Goal: Task Accomplishment & Management: Complete application form

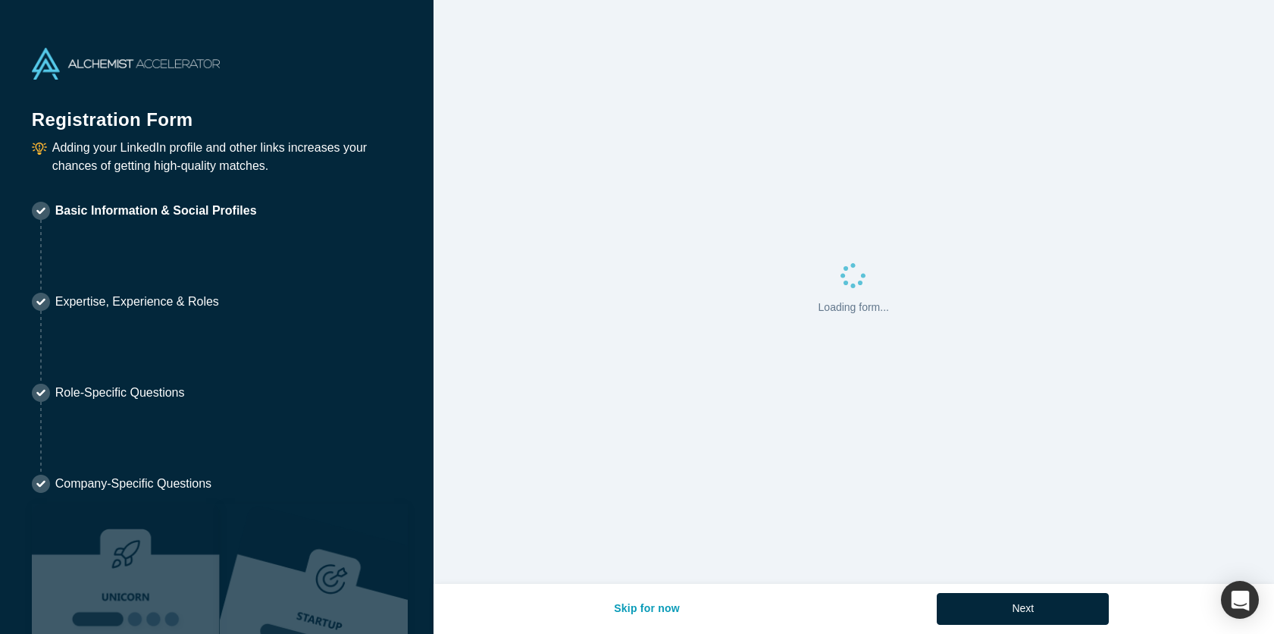
select select "US"
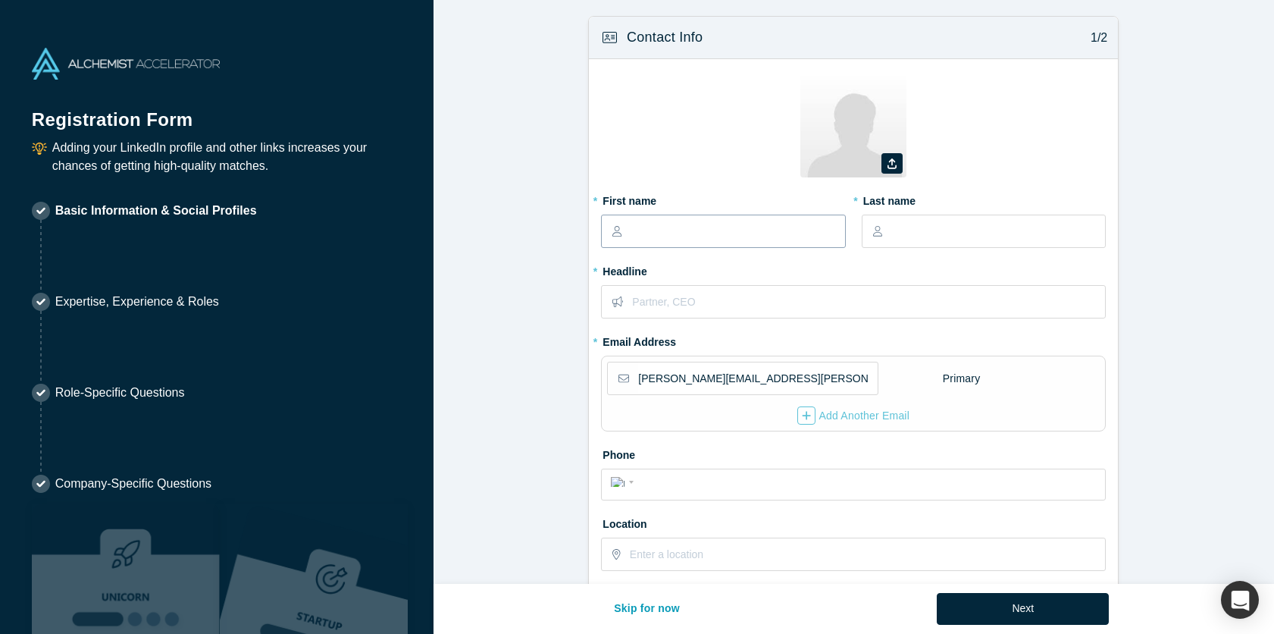
click at [650, 230] on input "text" at bounding box center [737, 231] width 213 height 32
type input "[PERSON_NAME]"
type input "Morlet"
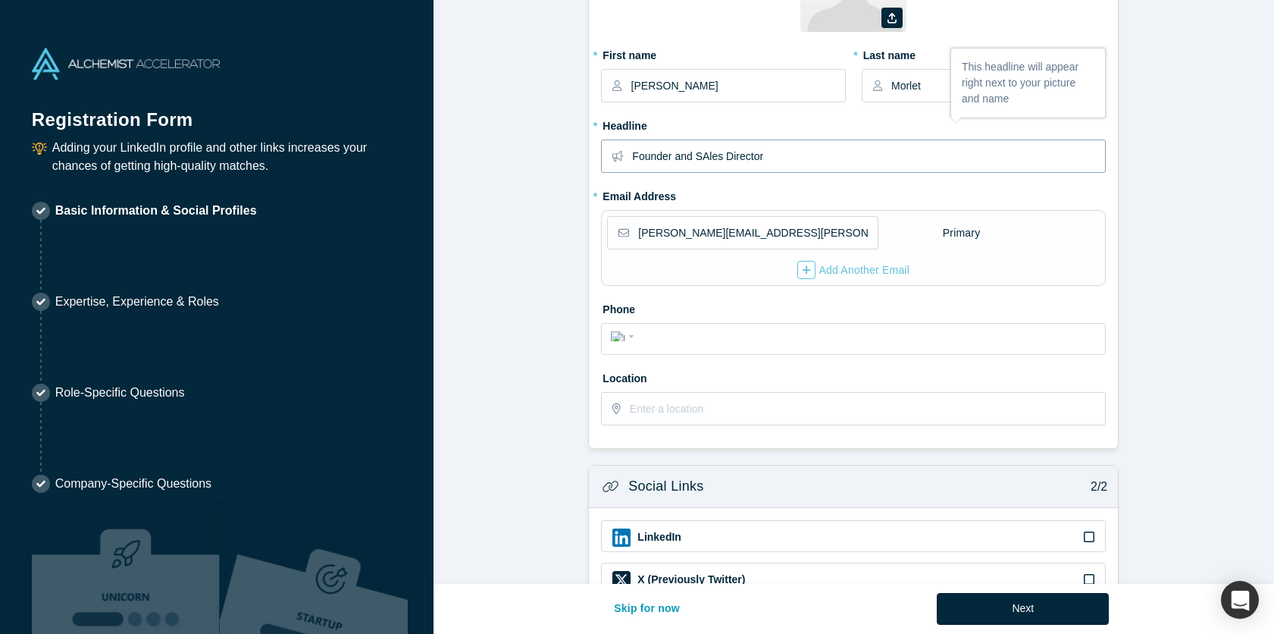
scroll to position [237, 0]
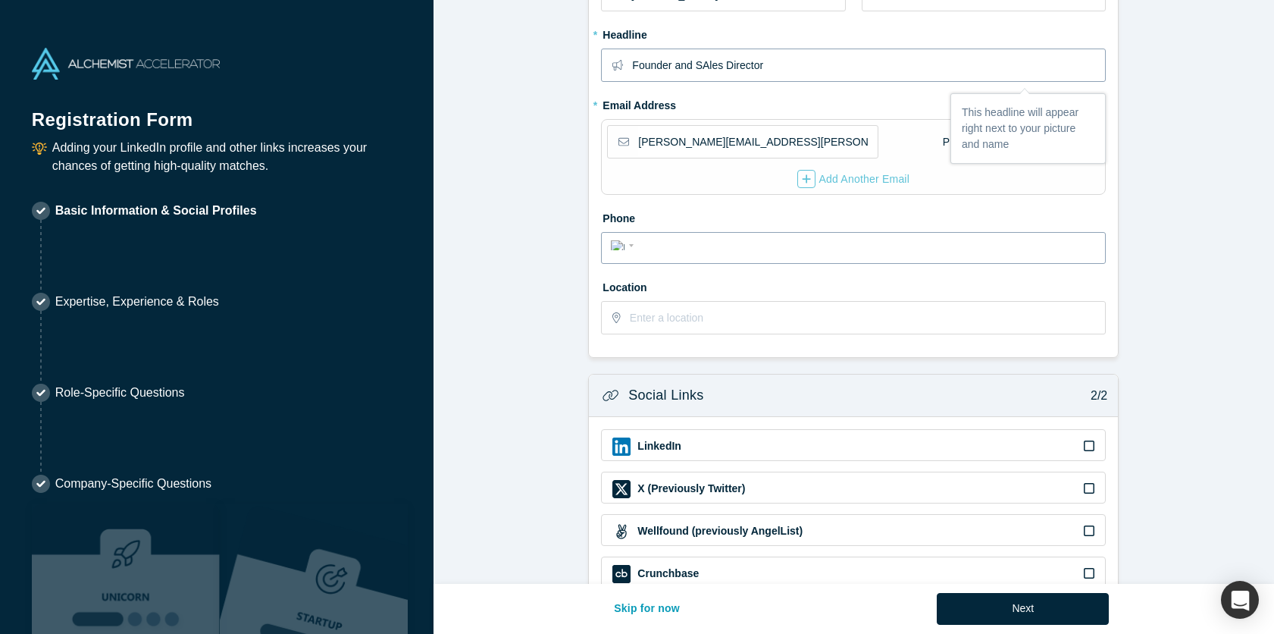
type input "Founder and SAles Director"
click at [686, 251] on input "tel" at bounding box center [867, 246] width 458 height 22
click at [675, 330] on input "text" at bounding box center [867, 318] width 475 height 32
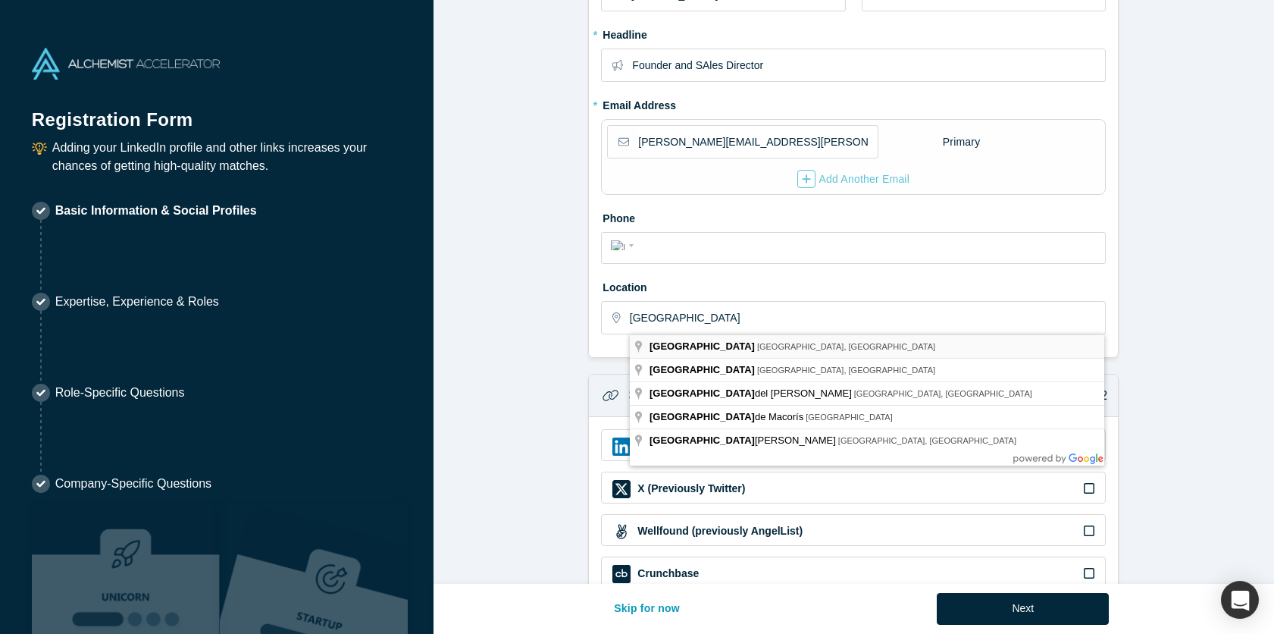
type input "[GEOGRAPHIC_DATA], [GEOGRAPHIC_DATA], [GEOGRAPHIC_DATA]"
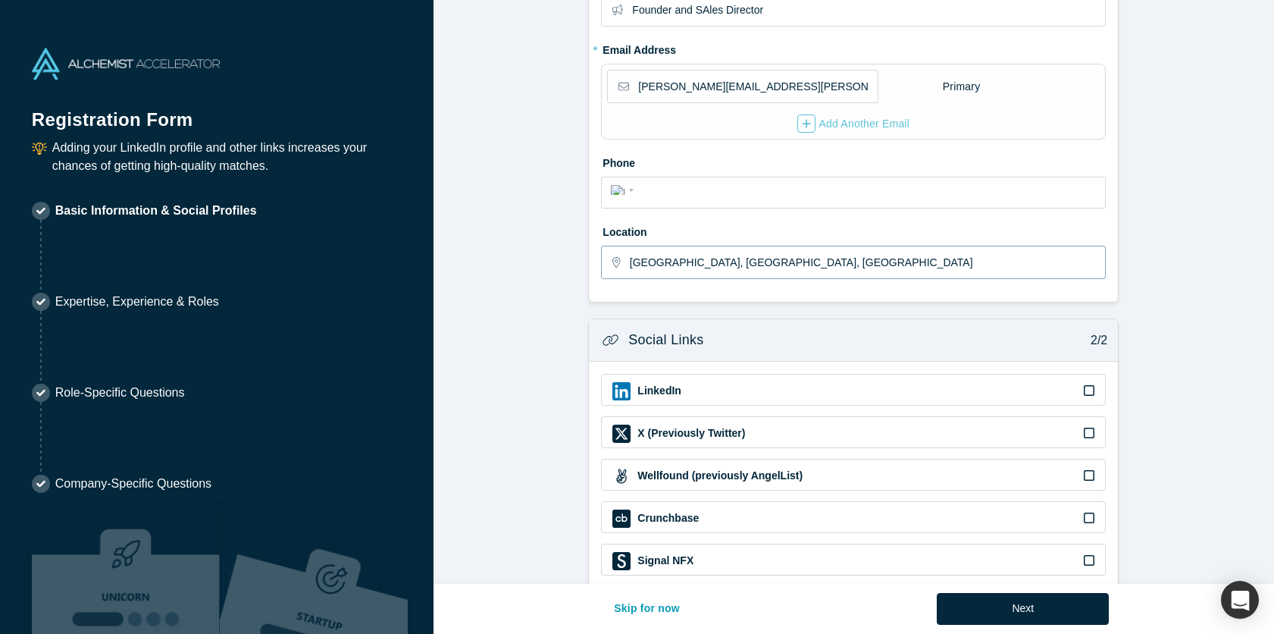
scroll to position [361, 0]
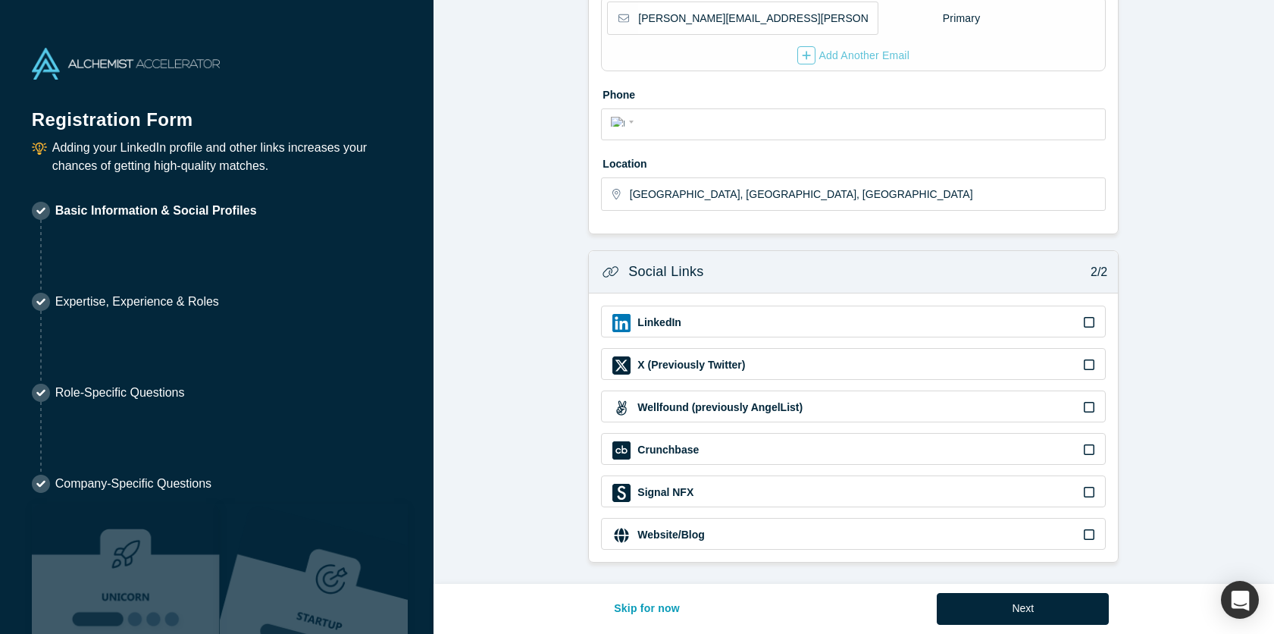
click at [1092, 321] on icon at bounding box center [1089, 322] width 11 height 12
click at [0, 0] on input "checkbox" at bounding box center [0, 0] width 0 height 0
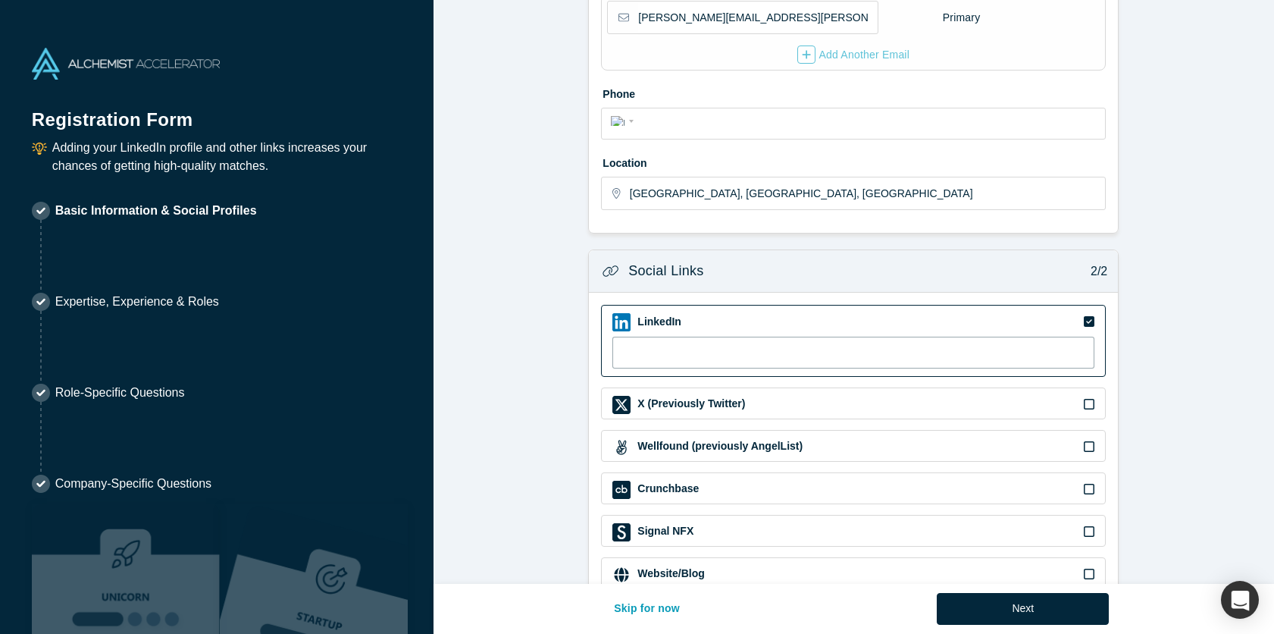
click at [837, 344] on input at bounding box center [854, 353] width 482 height 32
paste input "[URL][DOMAIN_NAME][PERSON_NAME]"
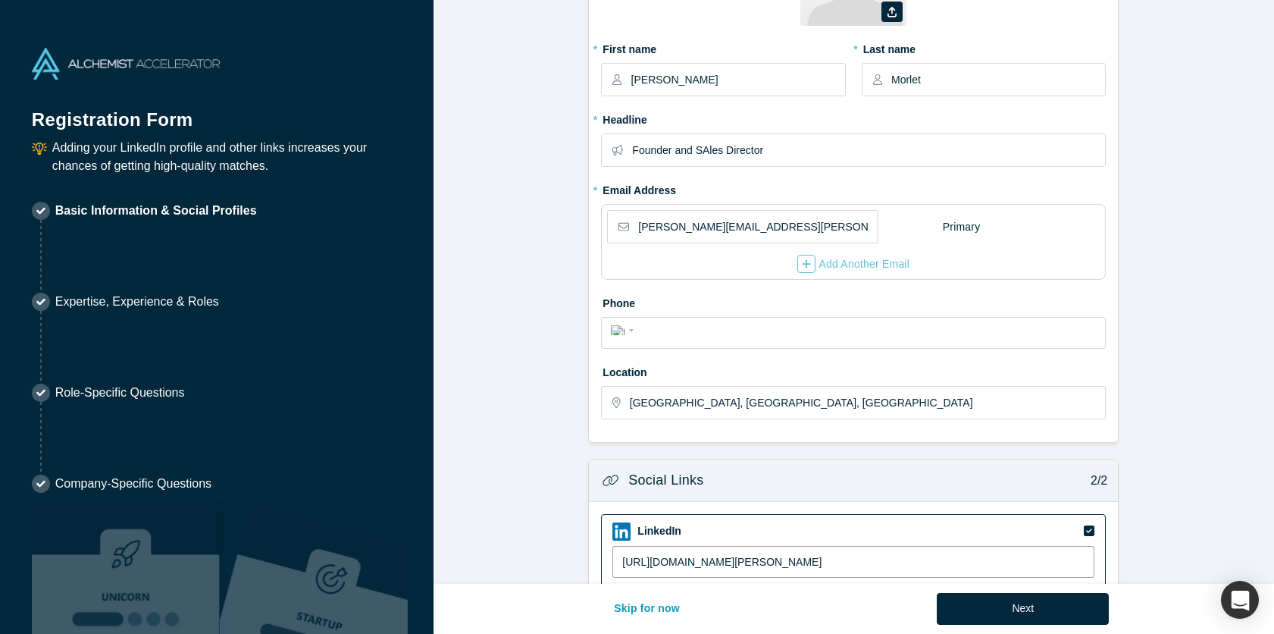
scroll to position [152, 0]
type input "[URL][DOMAIN_NAME][PERSON_NAME]"
click at [707, 149] on input "Founder and SAles Director" at bounding box center [868, 149] width 472 height 32
type input "Founder and Sales Director"
click at [1167, 261] on form "Contact Info 1/2 Zoom Save Remove Upload New * First name [PERSON_NAME] * Last …" at bounding box center [854, 337] width 841 height 947
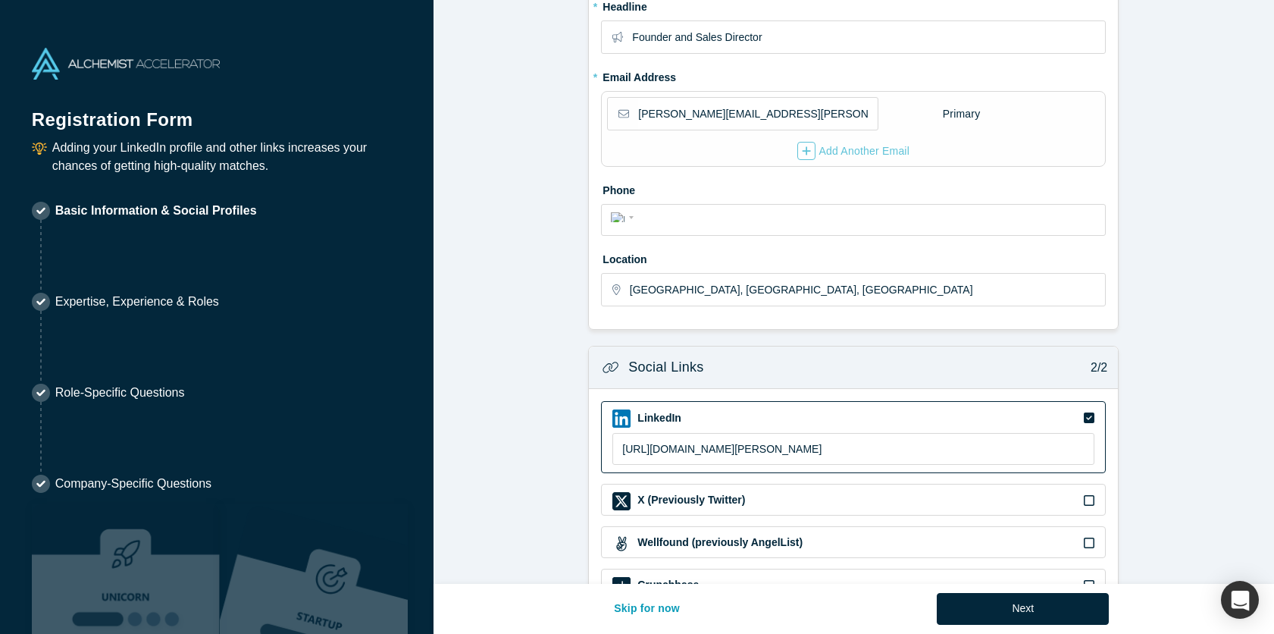
scroll to position [400, 0]
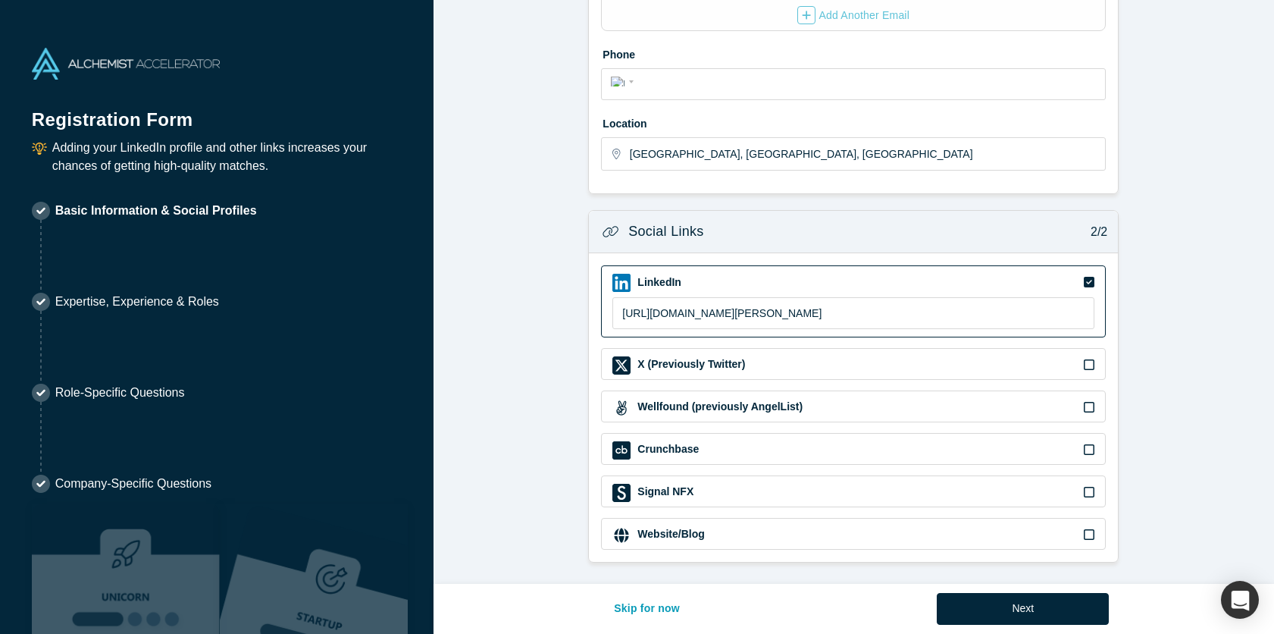
click at [1093, 281] on icon at bounding box center [1089, 282] width 11 height 11
click at [0, 0] on input "checkbox" at bounding box center [0, 0] width 0 height 0
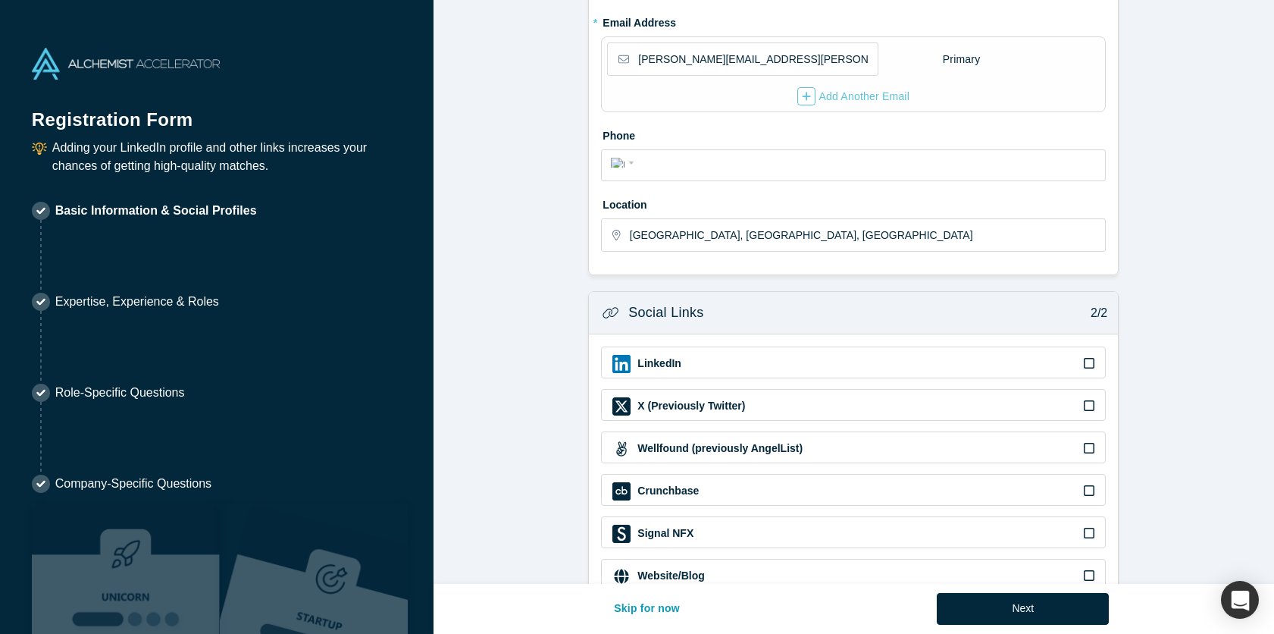
scroll to position [361, 0]
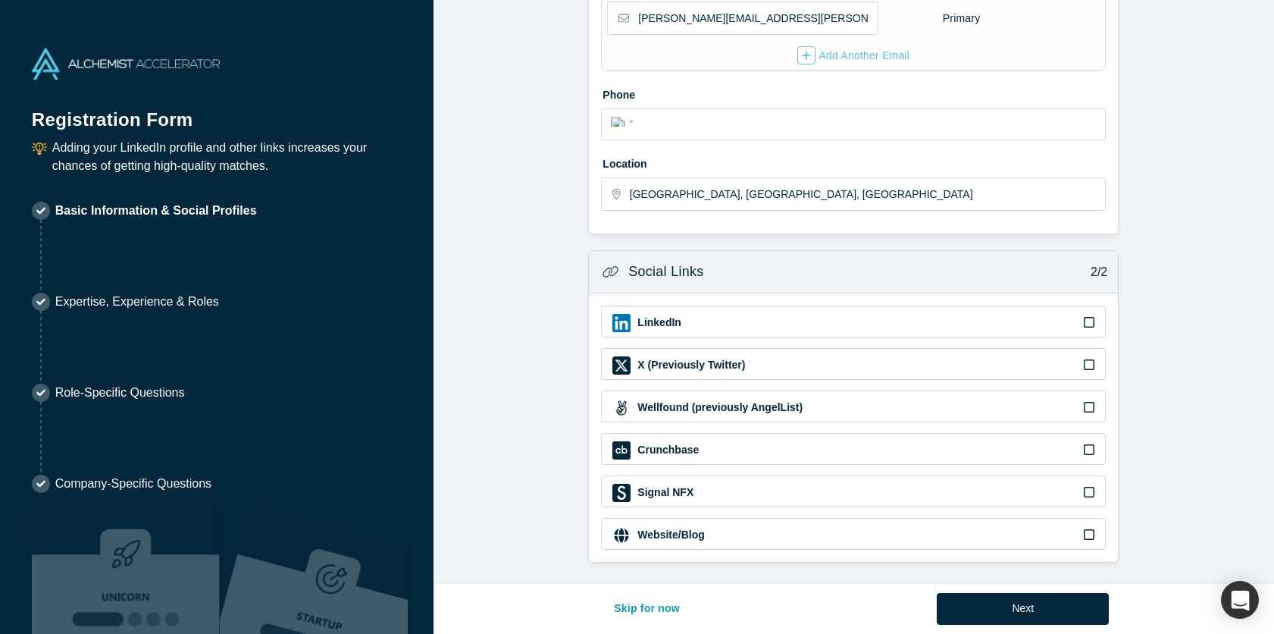
click at [769, 537] on div "Website/Blog" at bounding box center [854, 535] width 482 height 18
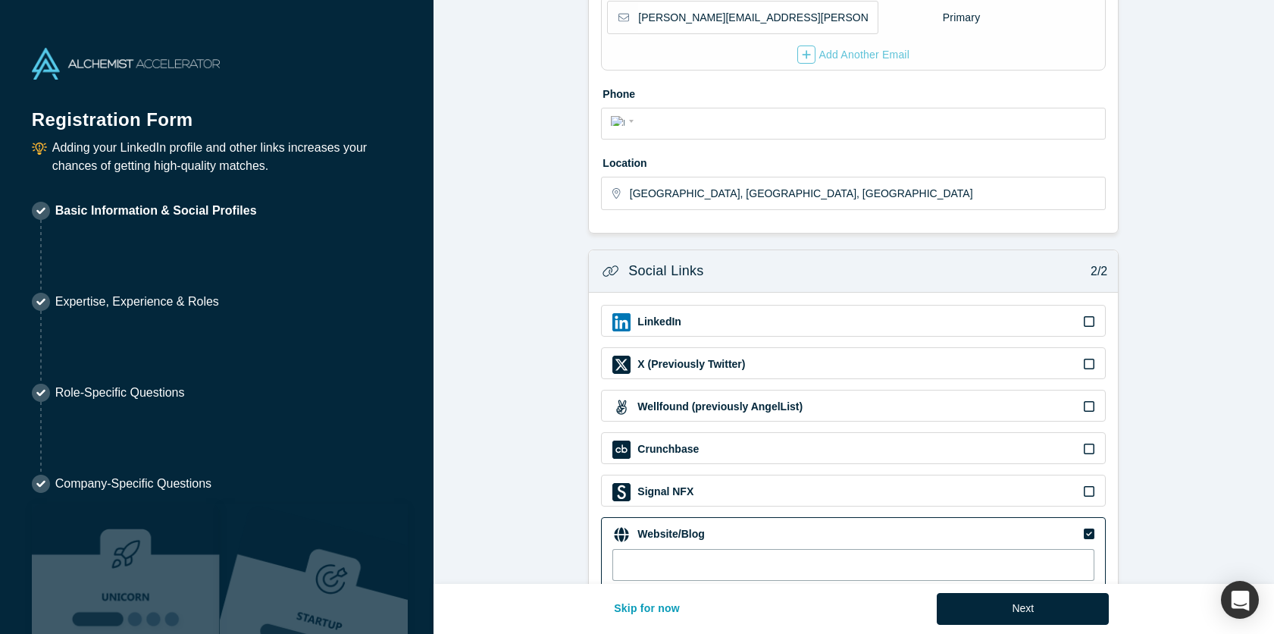
click at [703, 556] on input at bounding box center [854, 565] width 482 height 32
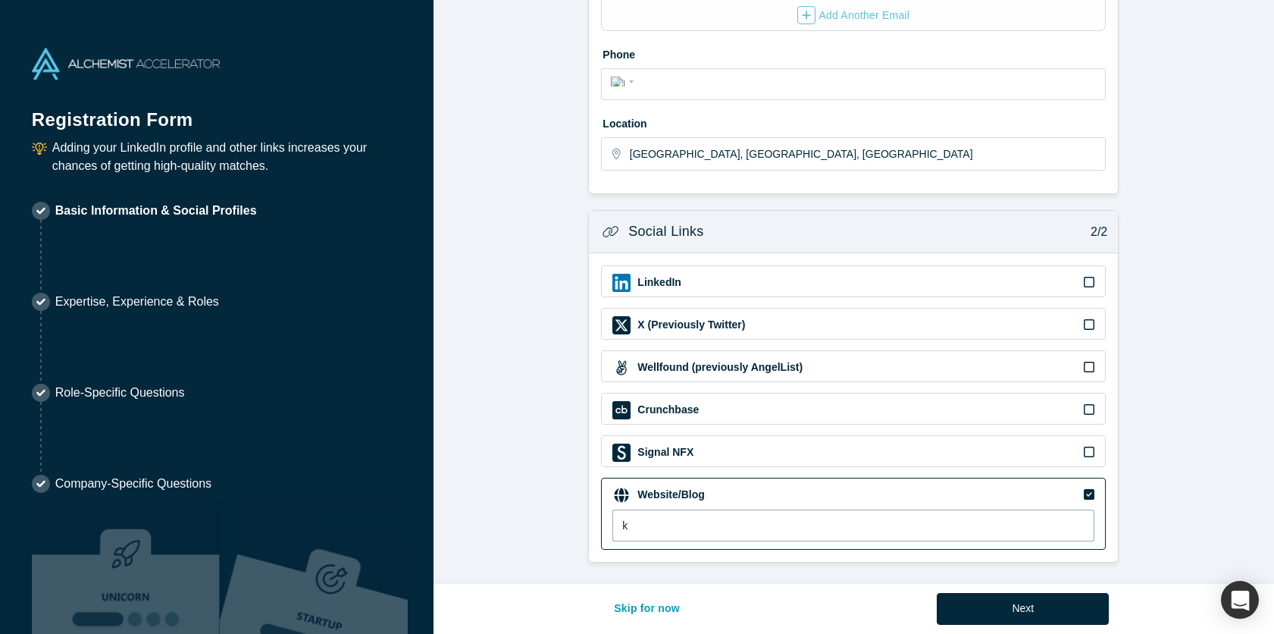
scroll to position [402, 0]
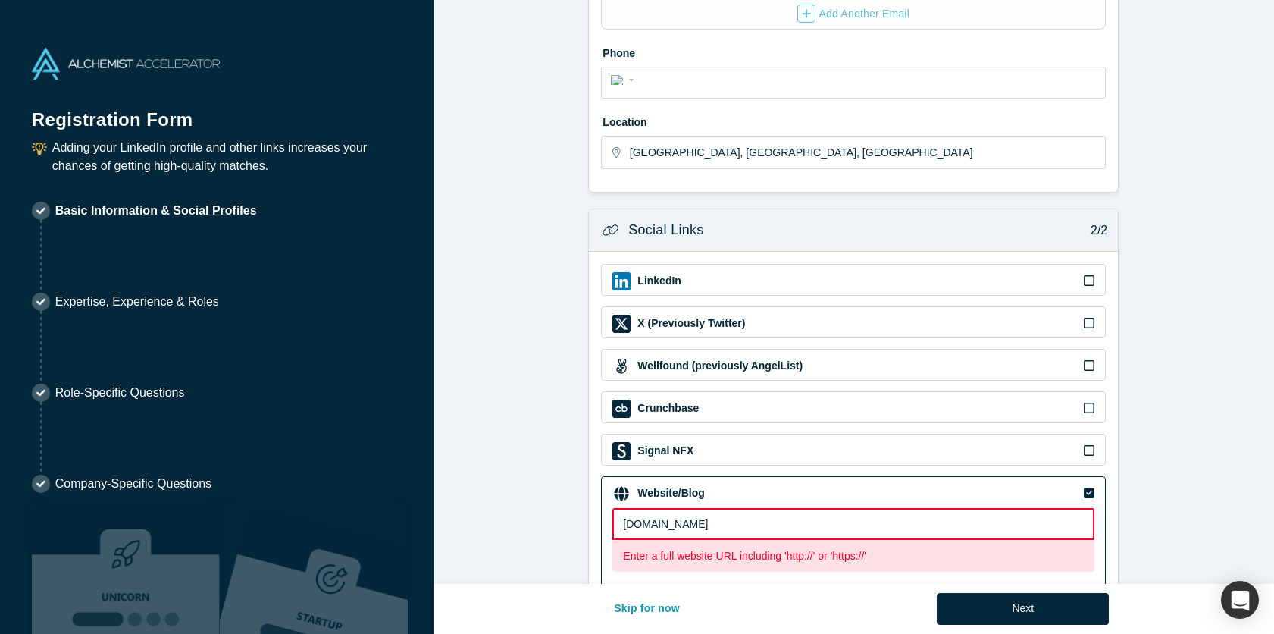
click at [625, 525] on input "[DOMAIN_NAME]" at bounding box center [854, 524] width 482 height 32
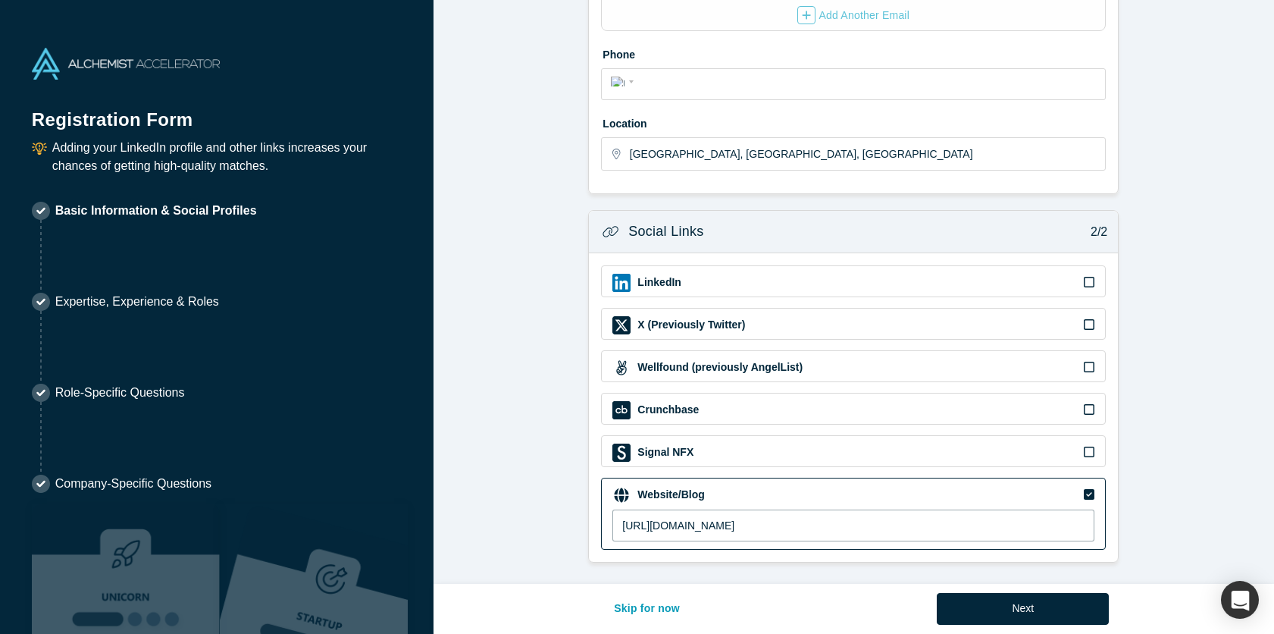
type input "[URL][DOMAIN_NAME]"
click at [1156, 492] on form "Contact Info 1/2 Zoom Save Remove Upload New * First name [PERSON_NAME] * Last …" at bounding box center [854, 89] width 841 height 947
click at [1041, 606] on button "Next" at bounding box center [1023, 609] width 172 height 32
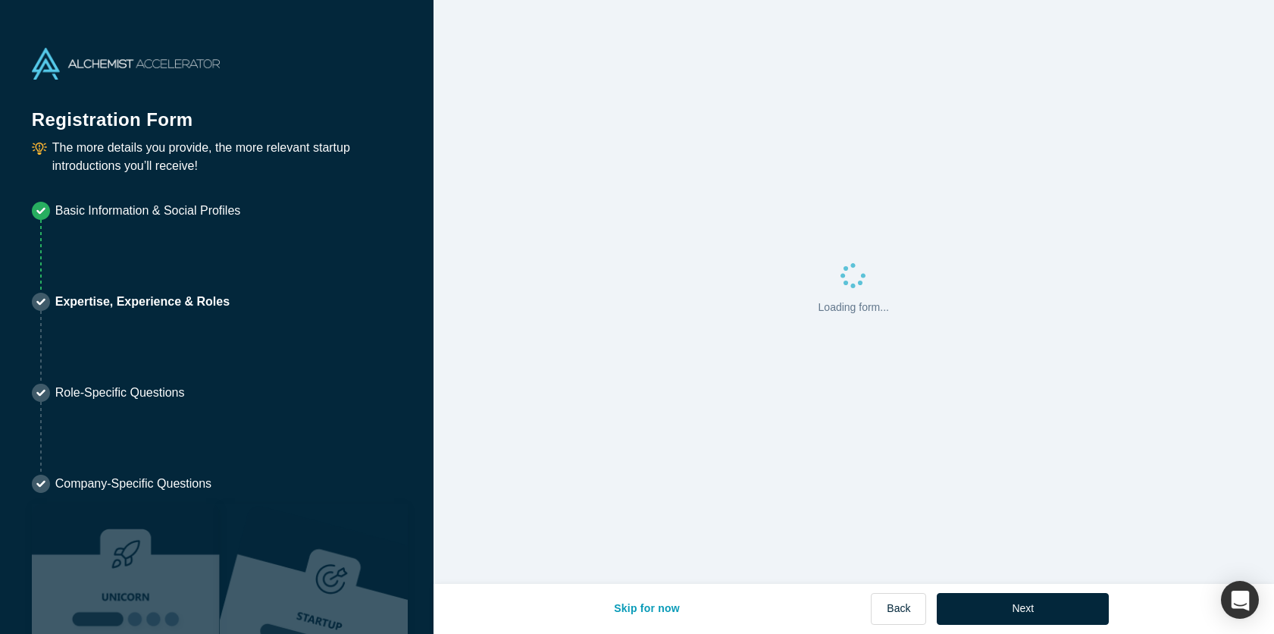
scroll to position [0, 0]
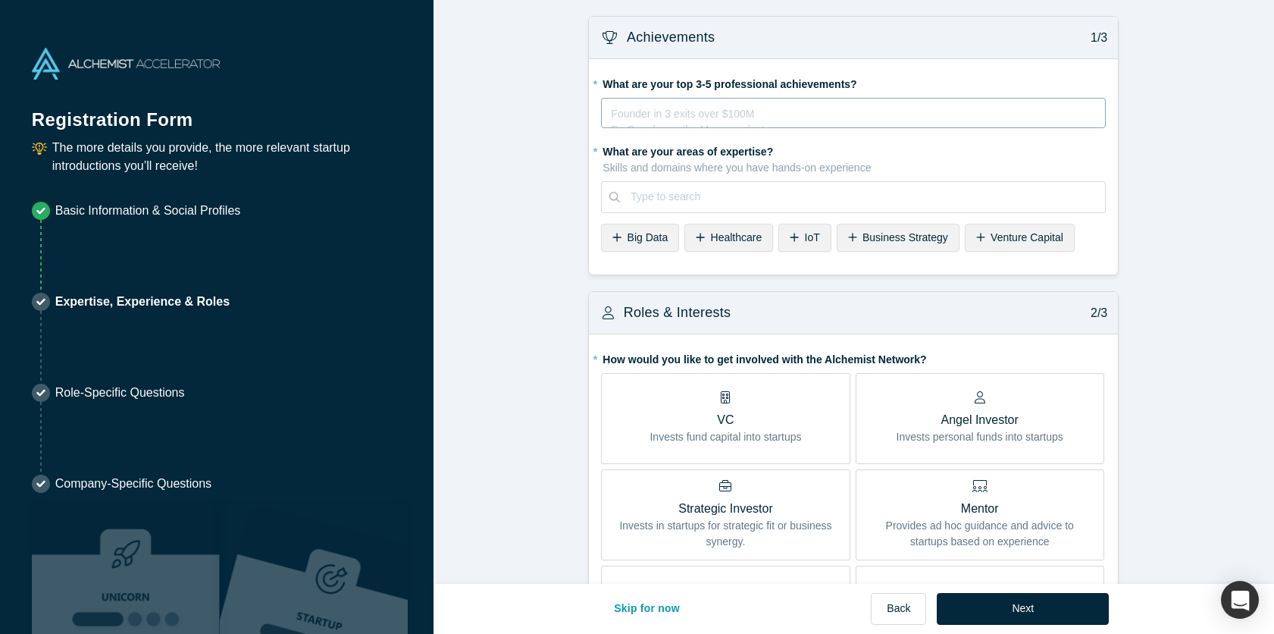
click at [804, 115] on div "rdw-editor" at bounding box center [854, 111] width 484 height 16
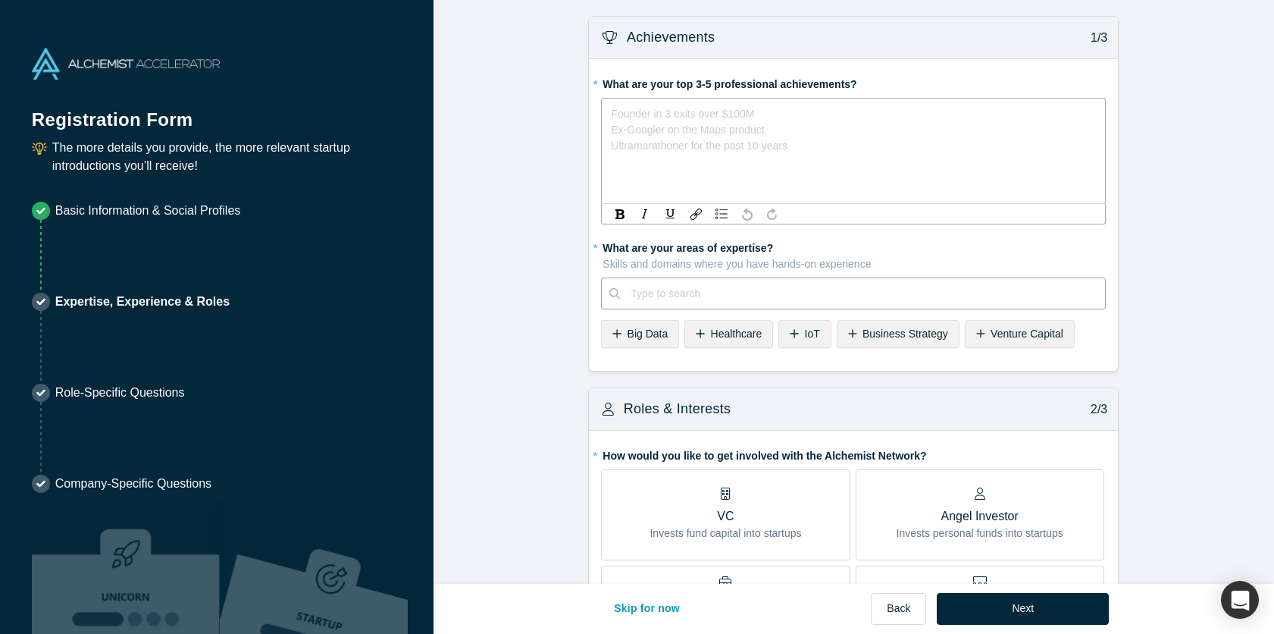
click at [698, 293] on div "* What are your areas of expertise? Skills and domains where you have hands-on …" at bounding box center [853, 294] width 505 height 118
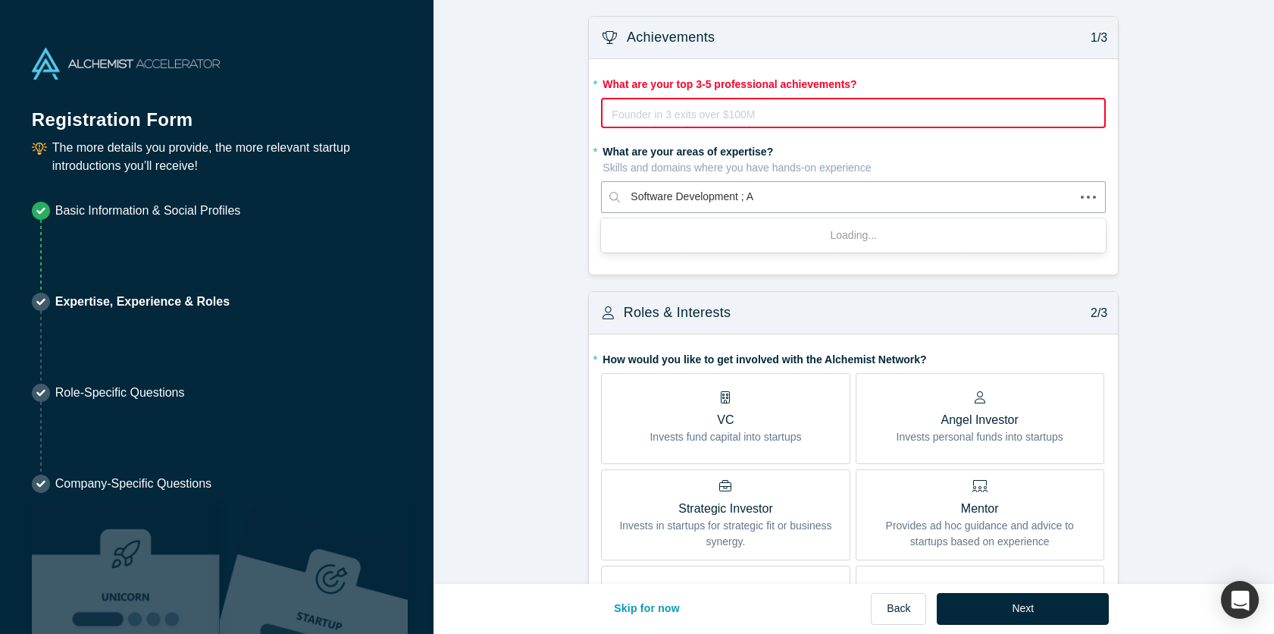
type input "Software Development ; AI"
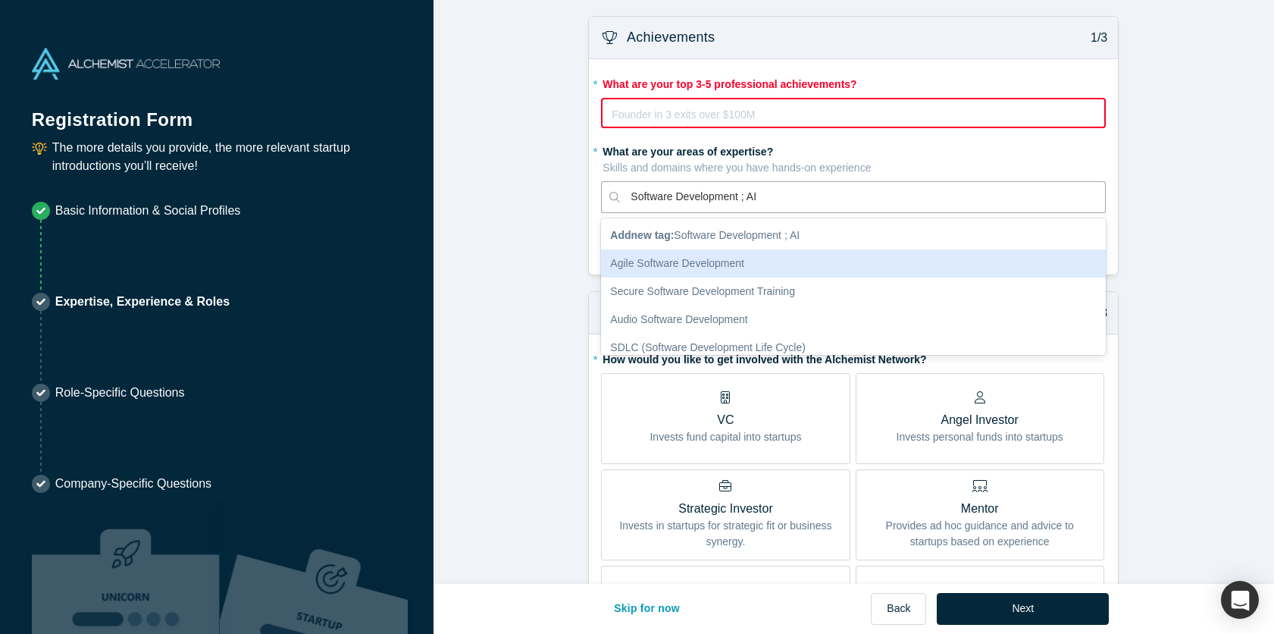
click at [815, 258] on div "Agile Software Development" at bounding box center [853, 263] width 505 height 28
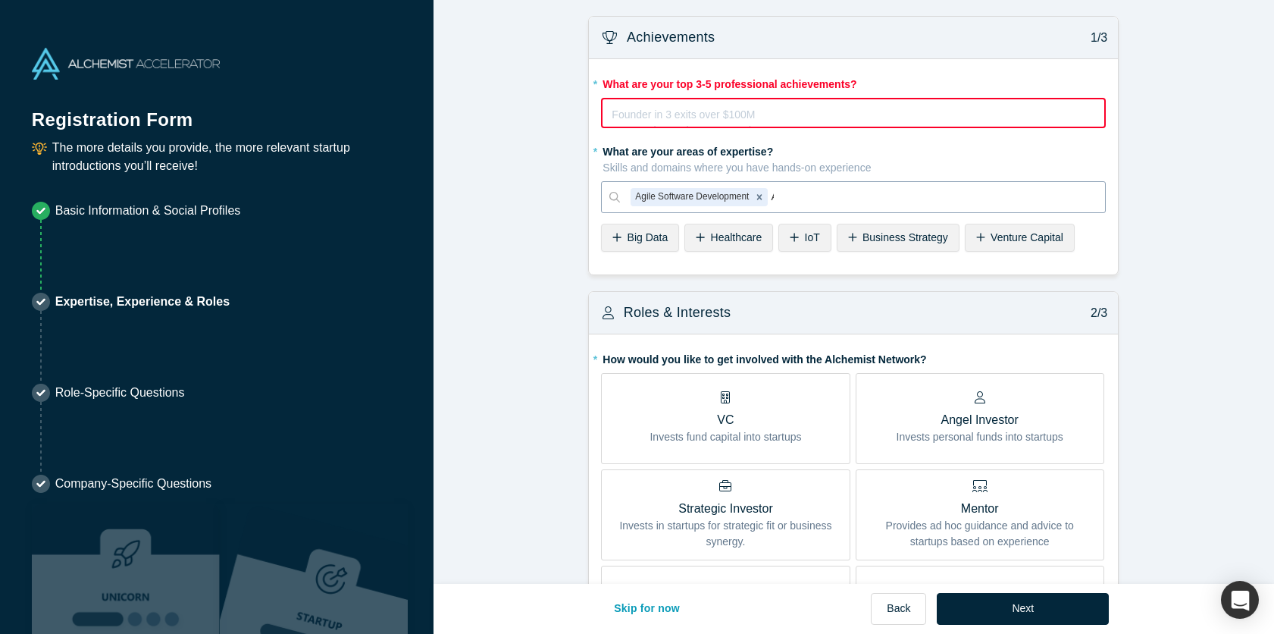
type input "AI"
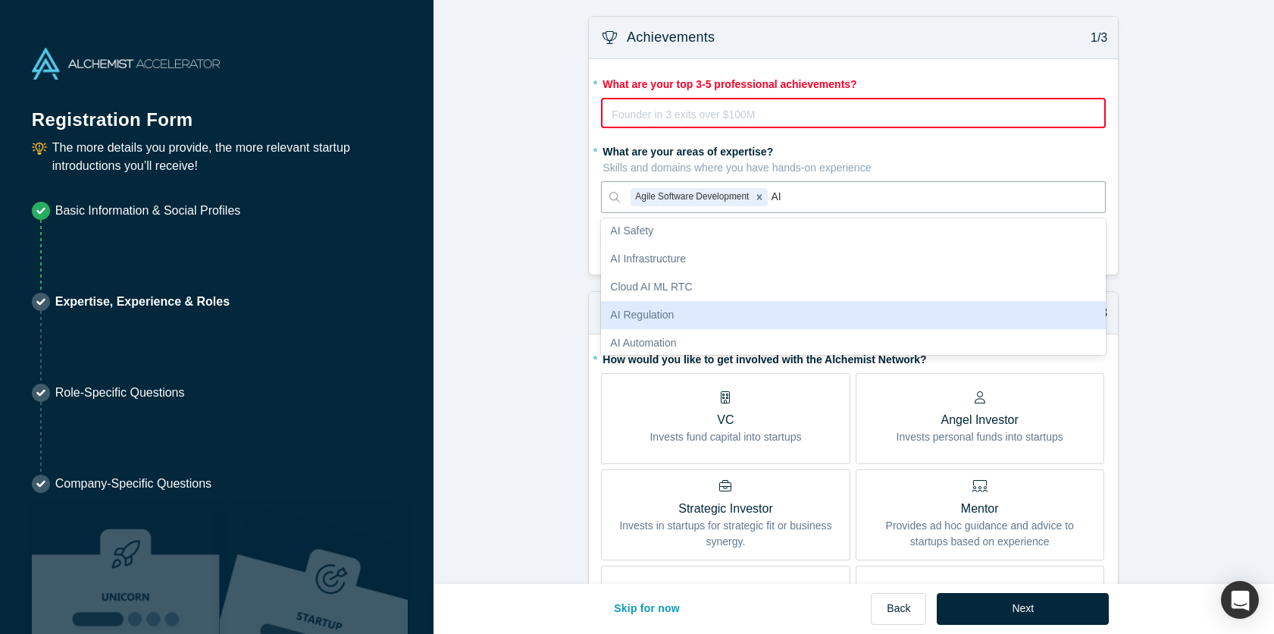
scroll to position [150, 0]
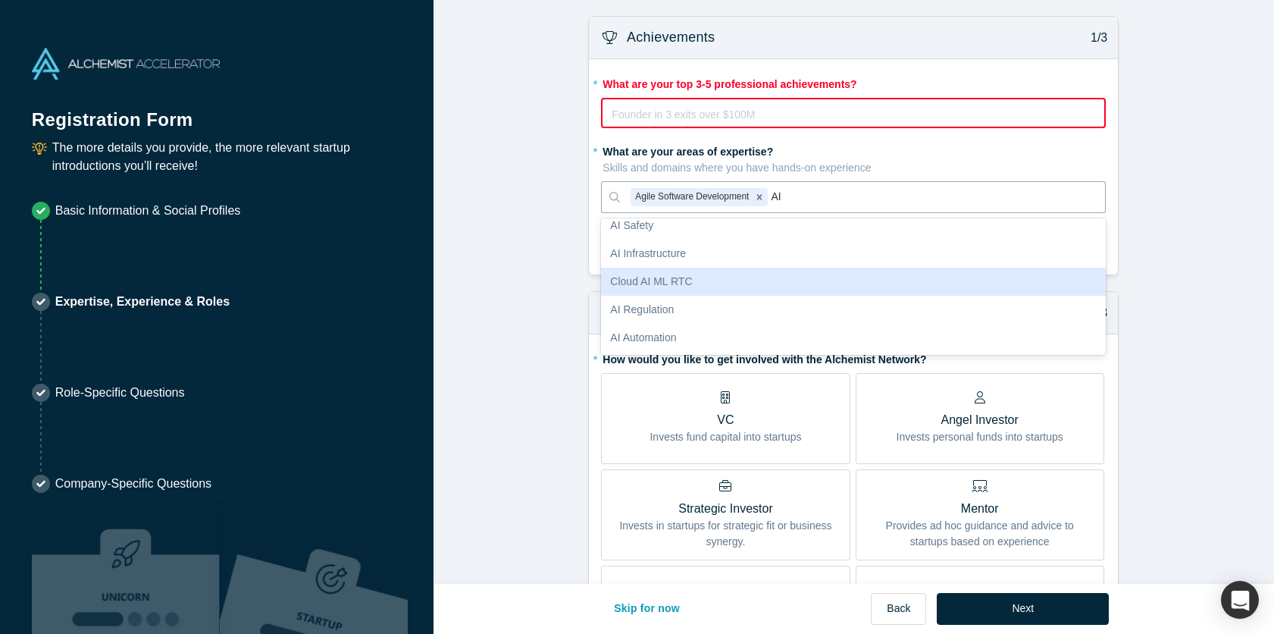
click at [800, 284] on div "Cloud AI ML RTC" at bounding box center [853, 282] width 505 height 28
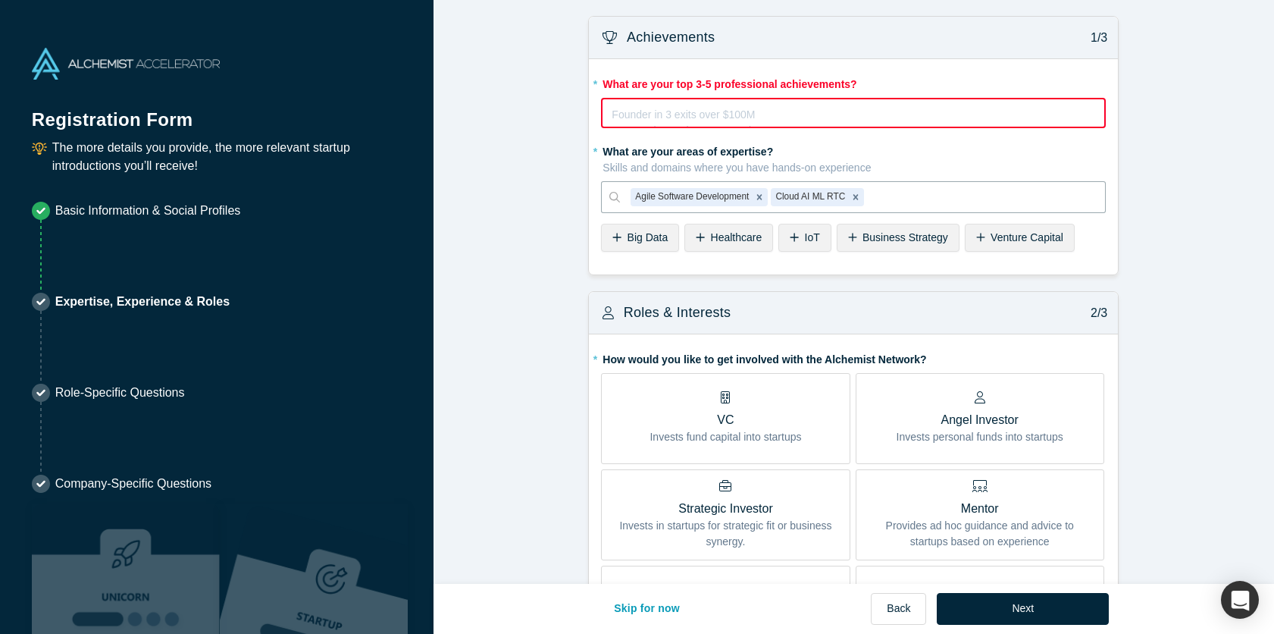
click at [722, 109] on div "rdw-editor" at bounding box center [854, 112] width 483 height 16
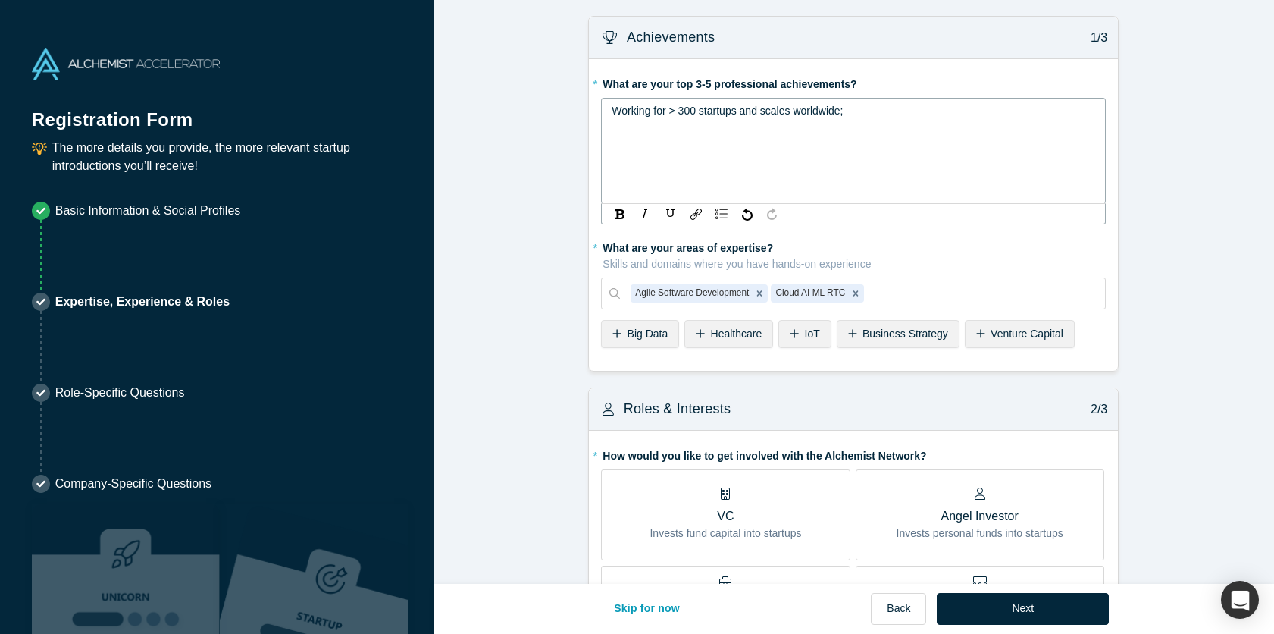
click at [657, 108] on span "Working for > 300 startups and scales worldwide;" at bounding box center [727, 111] width 231 height 12
click at [684, 109] on span "Working with 300+ startups and scales worldwide;" at bounding box center [731, 111] width 238 height 12
click at [886, 114] on div "Working with 300+ startups and scales worldwide;" at bounding box center [854, 111] width 484 height 16
click at [807, 129] on span "early-stage investor with successful exit ( to nasdaq listed companies)" at bounding box center [776, 127] width 328 height 12
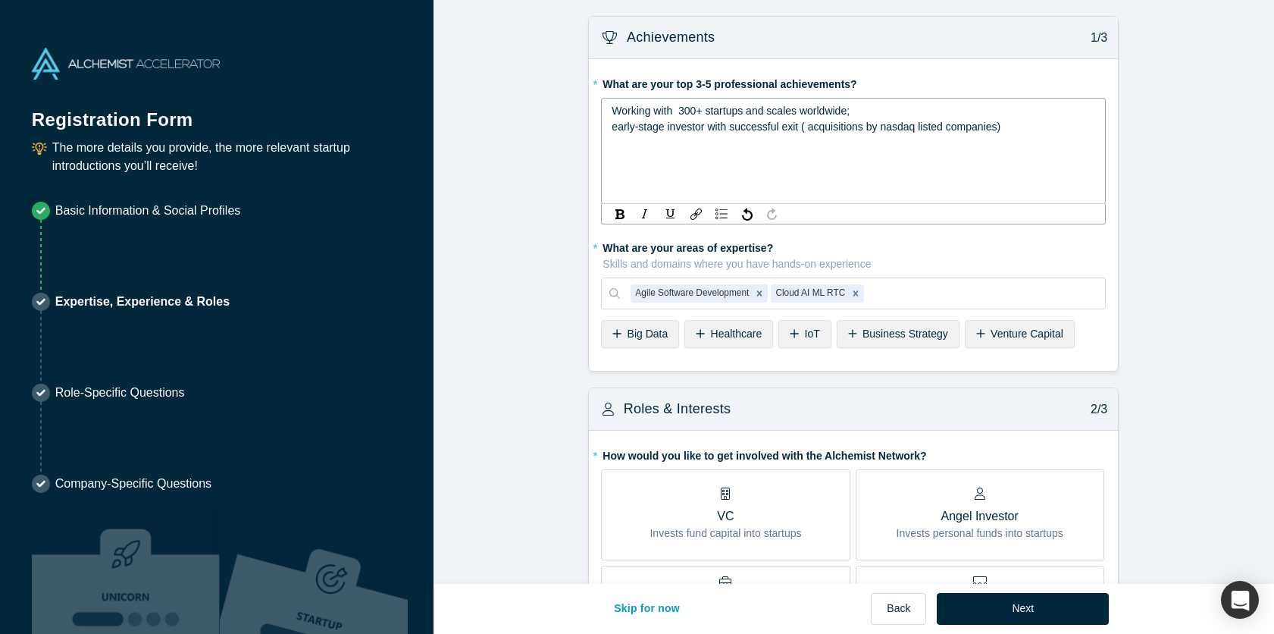
click at [888, 123] on span "early-stage investor with successful exit ( acquisitions by nasdaq listed compa…" at bounding box center [806, 127] width 389 height 12
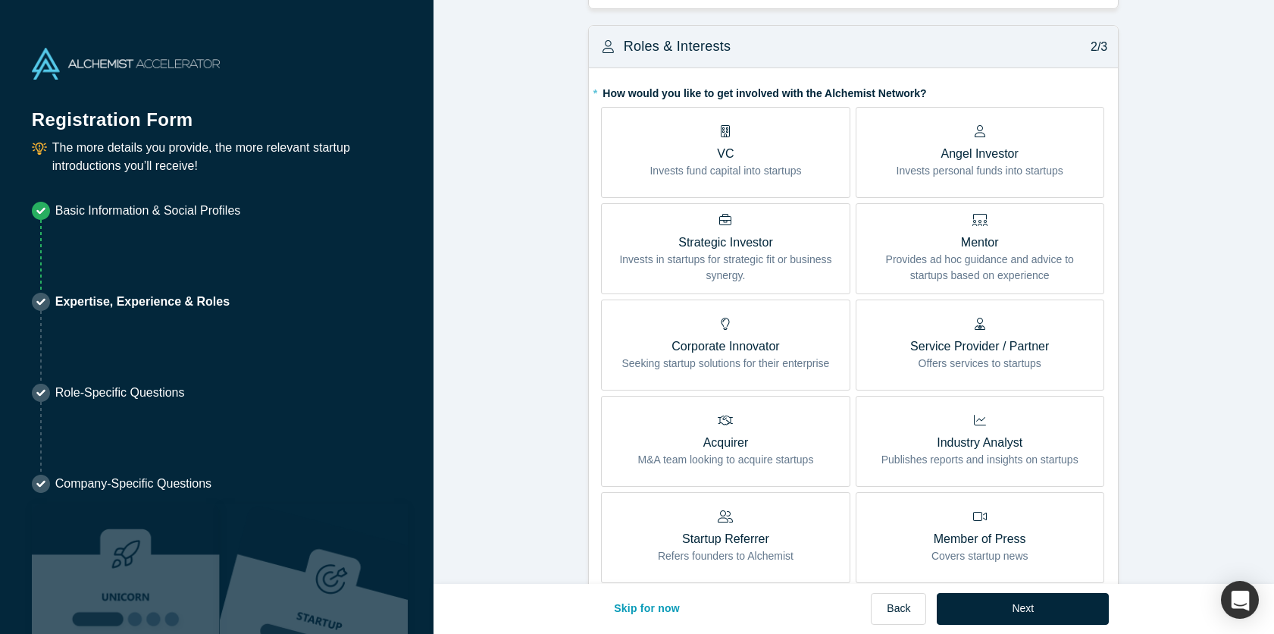
scroll to position [372, 0]
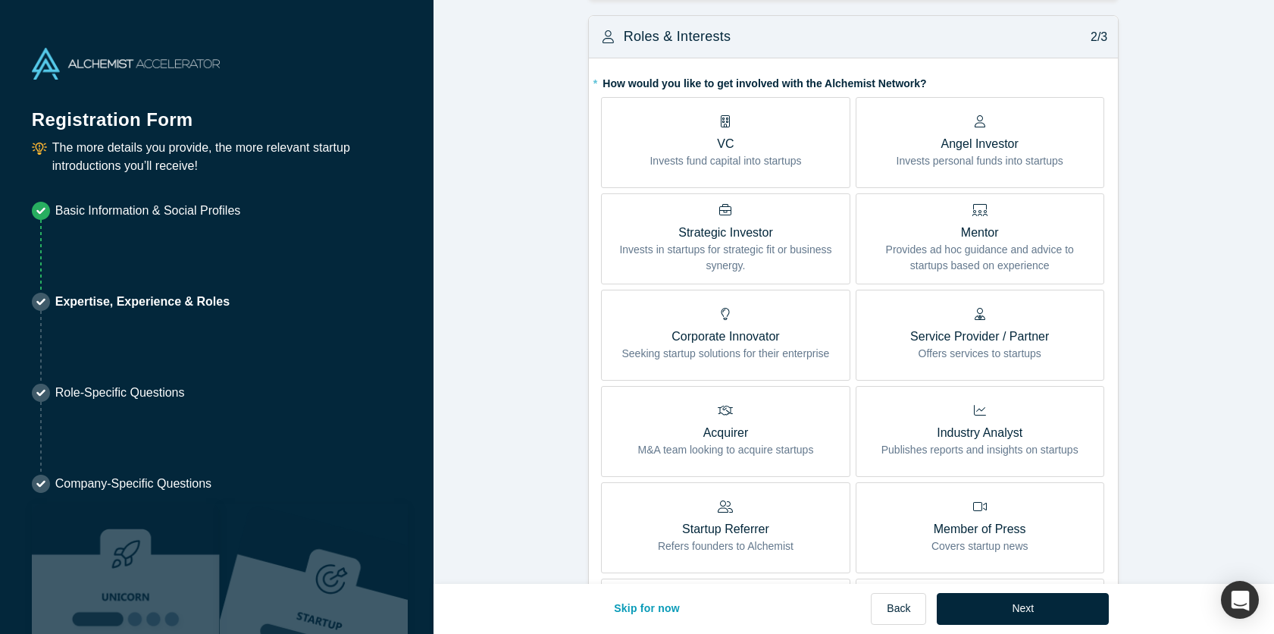
click at [757, 161] on p "Invests fund capital into startups" at bounding box center [726, 161] width 152 height 16
click at [0, 0] on input "VC Invests fund capital into startups" at bounding box center [0, 0] width 0 height 0
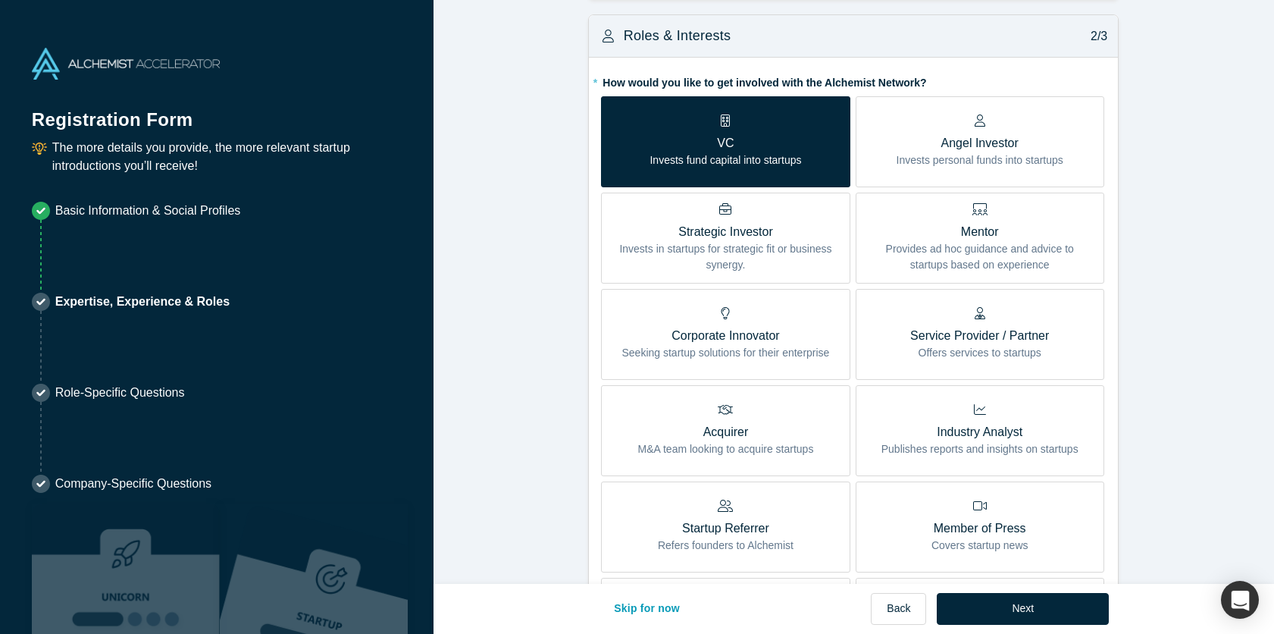
scroll to position [276, 0]
click at [926, 155] on p "Invests personal funds into startups" at bounding box center [980, 161] width 167 height 16
click at [0, 0] on input "Angel Investor Invests personal funds into startups" at bounding box center [0, 0] width 0 height 0
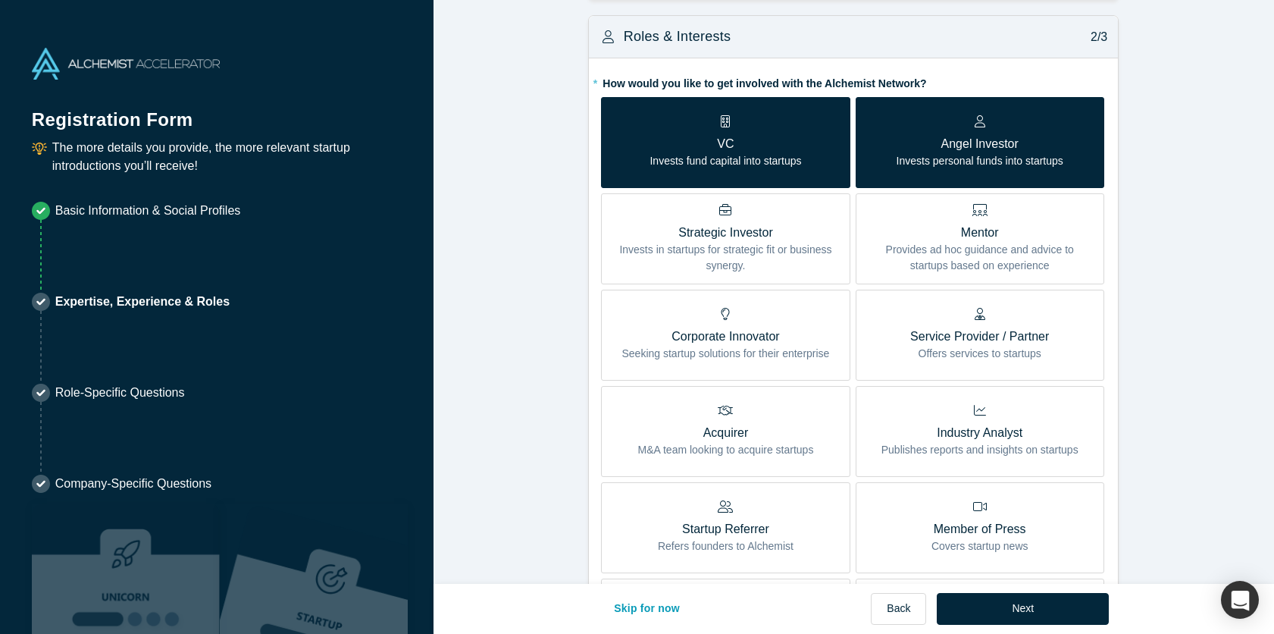
click at [925, 337] on p "Service Provider / Partner" at bounding box center [979, 336] width 139 height 18
click at [0, 0] on input "Service Provider / Partner Offers services to startups" at bounding box center [0, 0] width 0 height 0
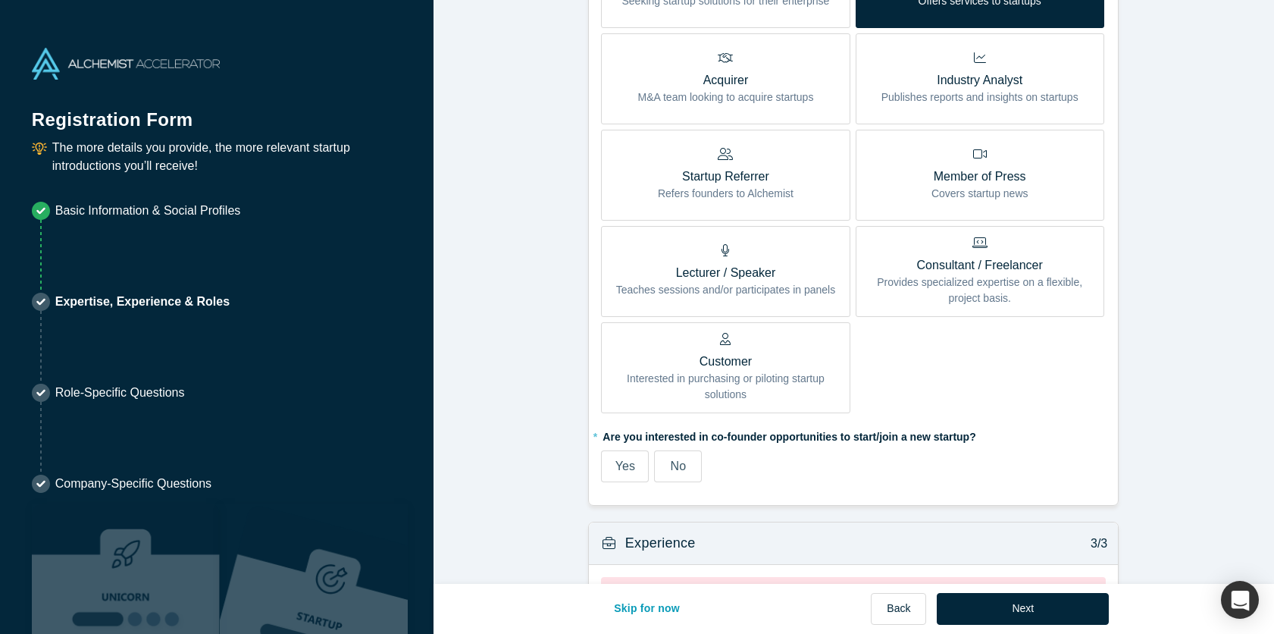
scroll to position [630, 0]
click at [626, 470] on span "Yes" at bounding box center [626, 464] width 20 height 13
click at [0, 0] on input "Yes" at bounding box center [0, 0] width 0 height 0
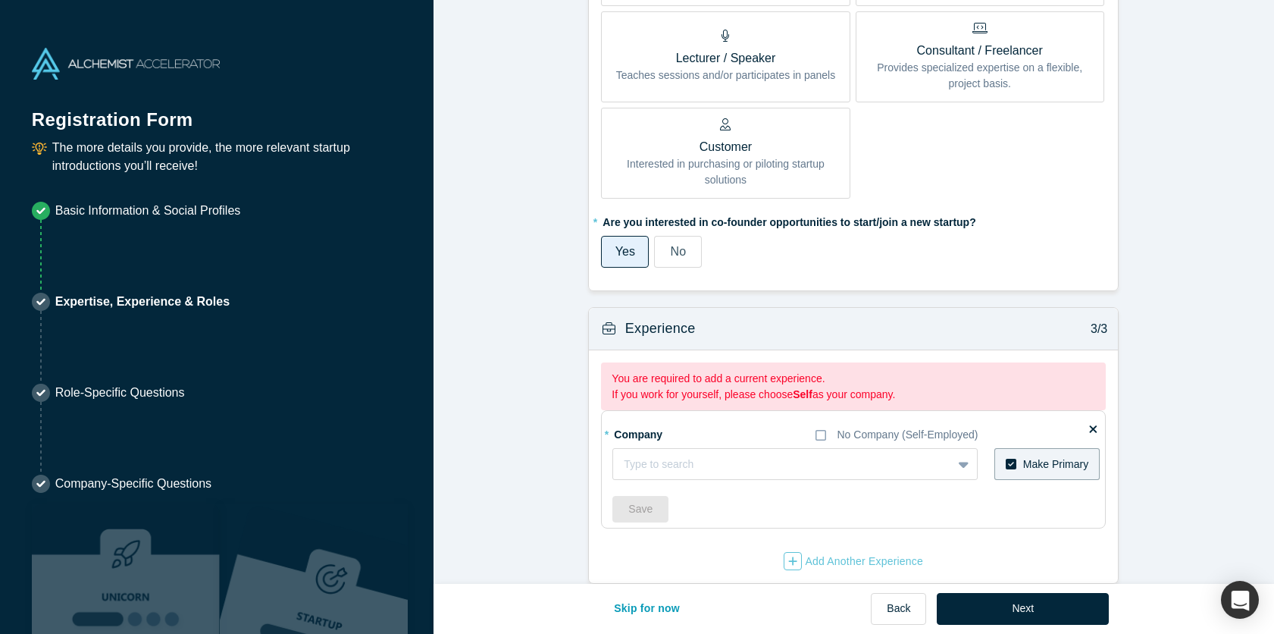
scroll to position [865, 0]
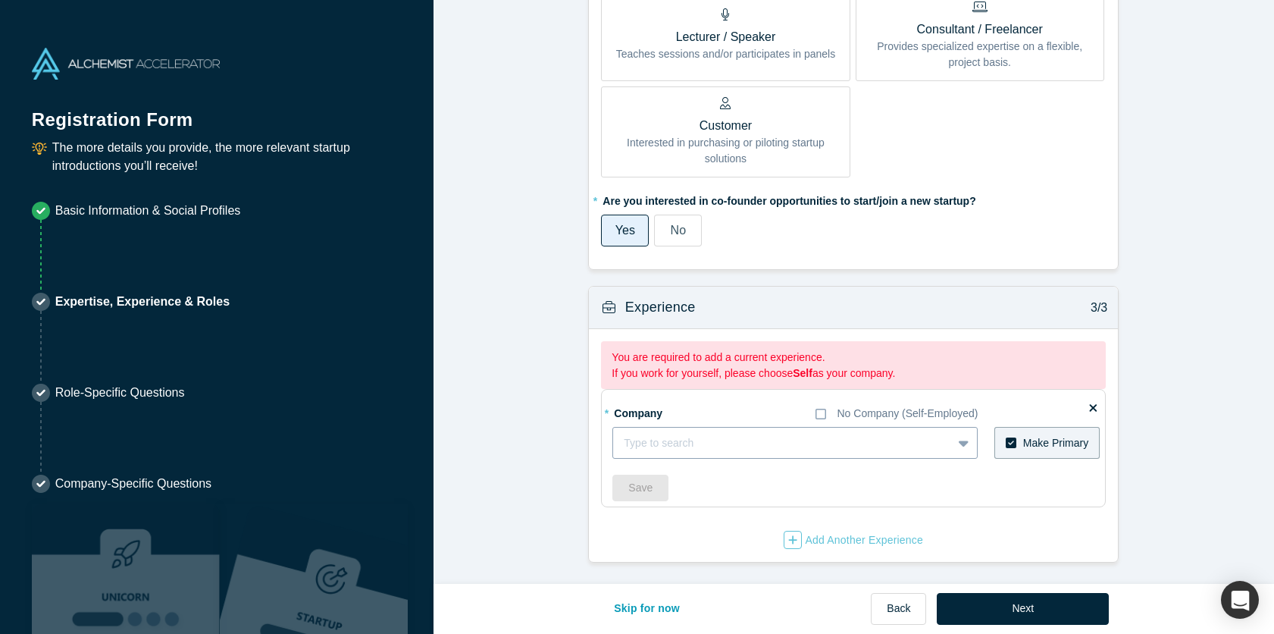
click at [953, 445] on div at bounding box center [965, 442] width 24 height 27
click at [802, 442] on div at bounding box center [783, 443] width 318 height 19
type input "NOVEO"
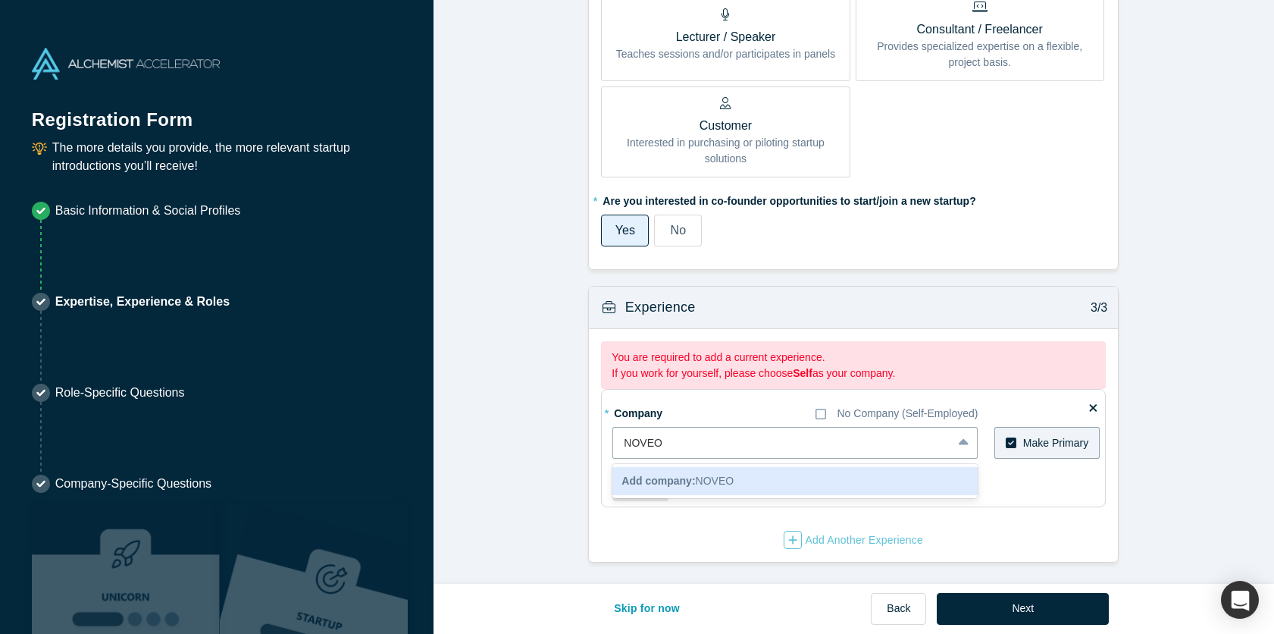
click at [737, 478] on div "Add company: NOVEO" at bounding box center [795, 481] width 365 height 28
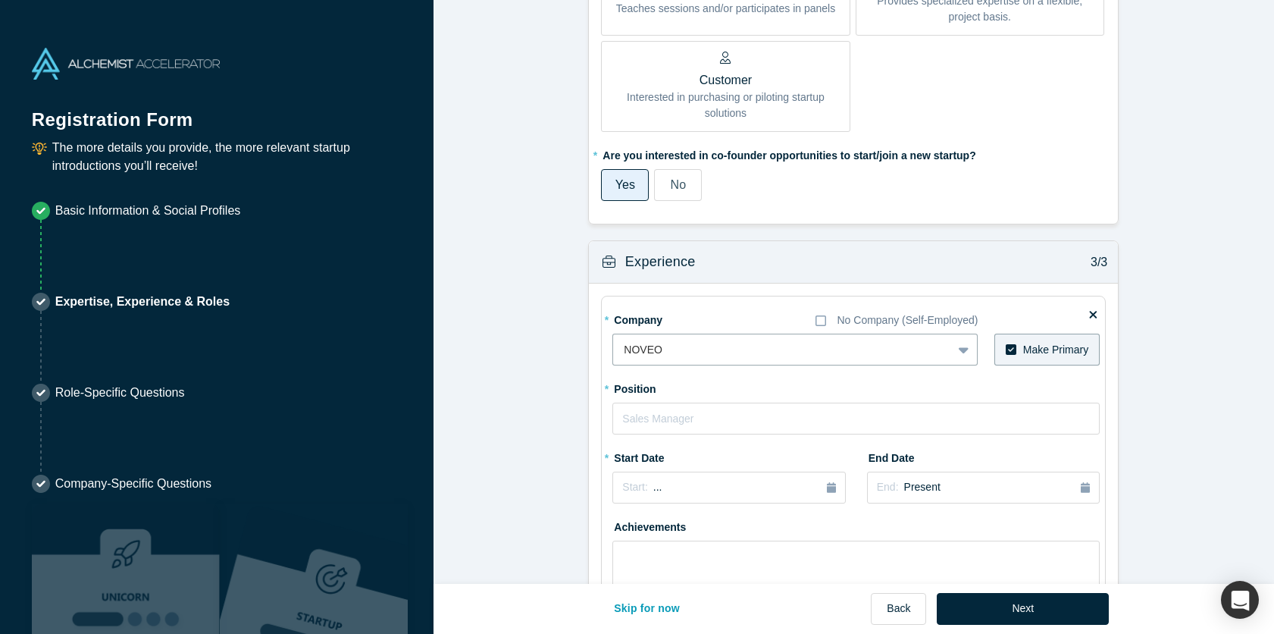
scroll to position [1014, 0]
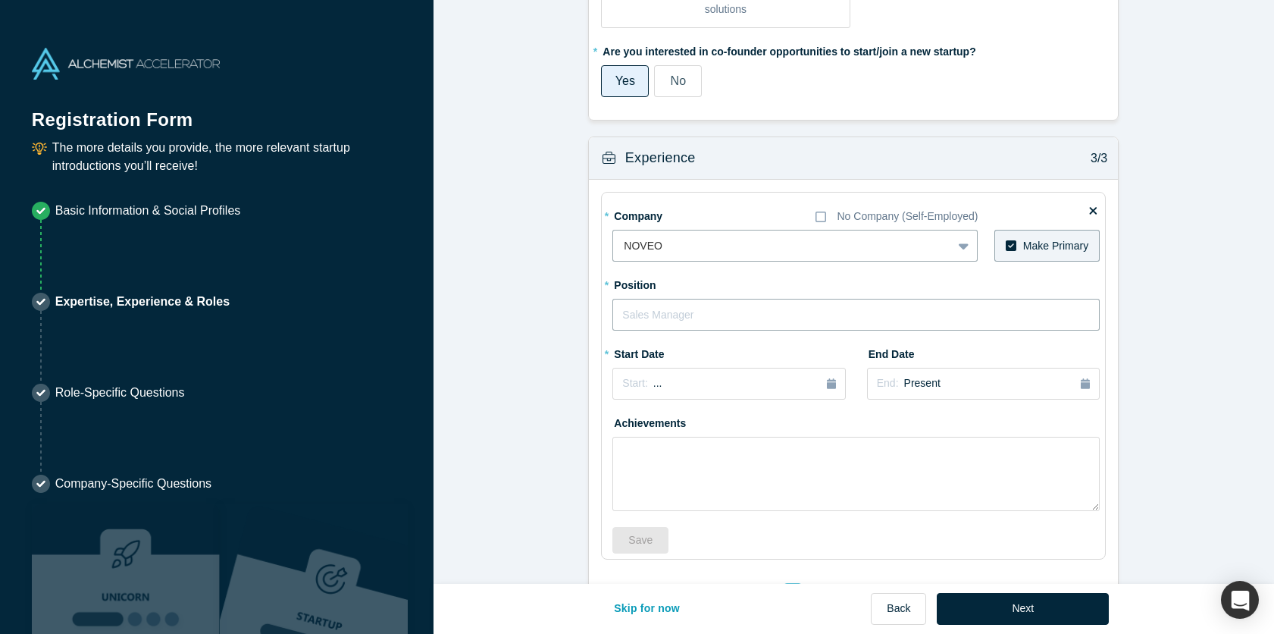
click at [709, 302] on input "text" at bounding box center [856, 315] width 487 height 32
type input "Founder - Managing Director"
click at [832, 385] on icon "button" at bounding box center [831, 383] width 9 height 11
click at [628, 428] on div "2025" at bounding box center [695, 427] width 165 height 32
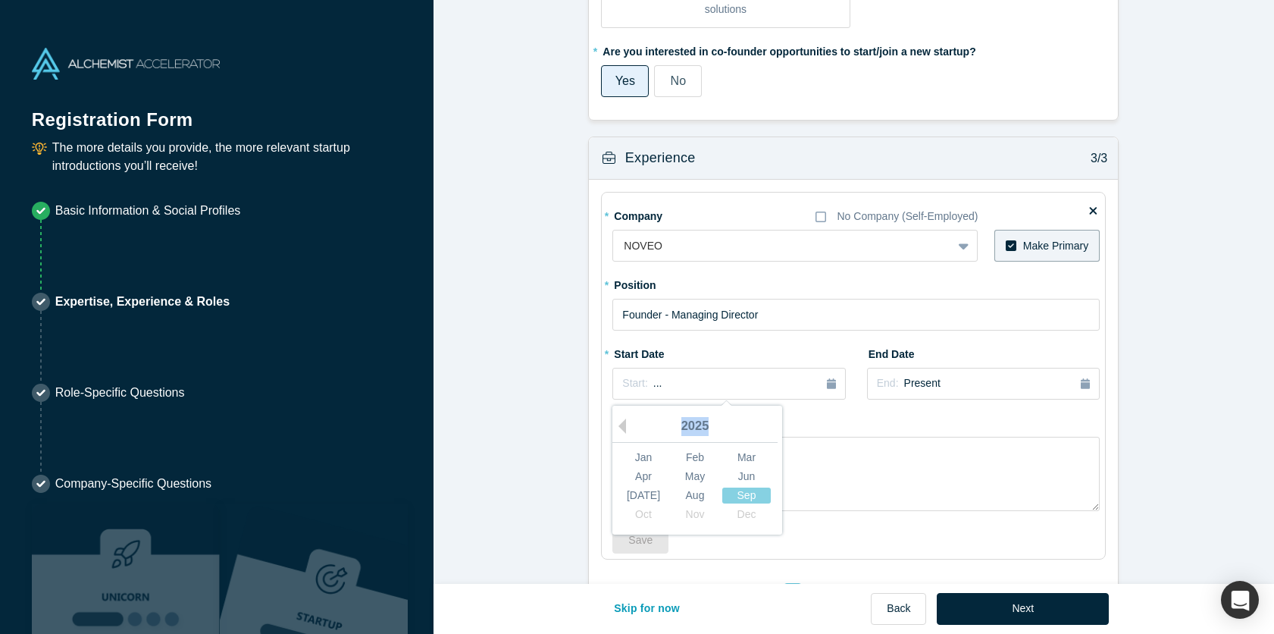
click at [628, 428] on div "2025" at bounding box center [695, 427] width 165 height 32
click at [622, 426] on button "Previous Year" at bounding box center [618, 425] width 15 height 15
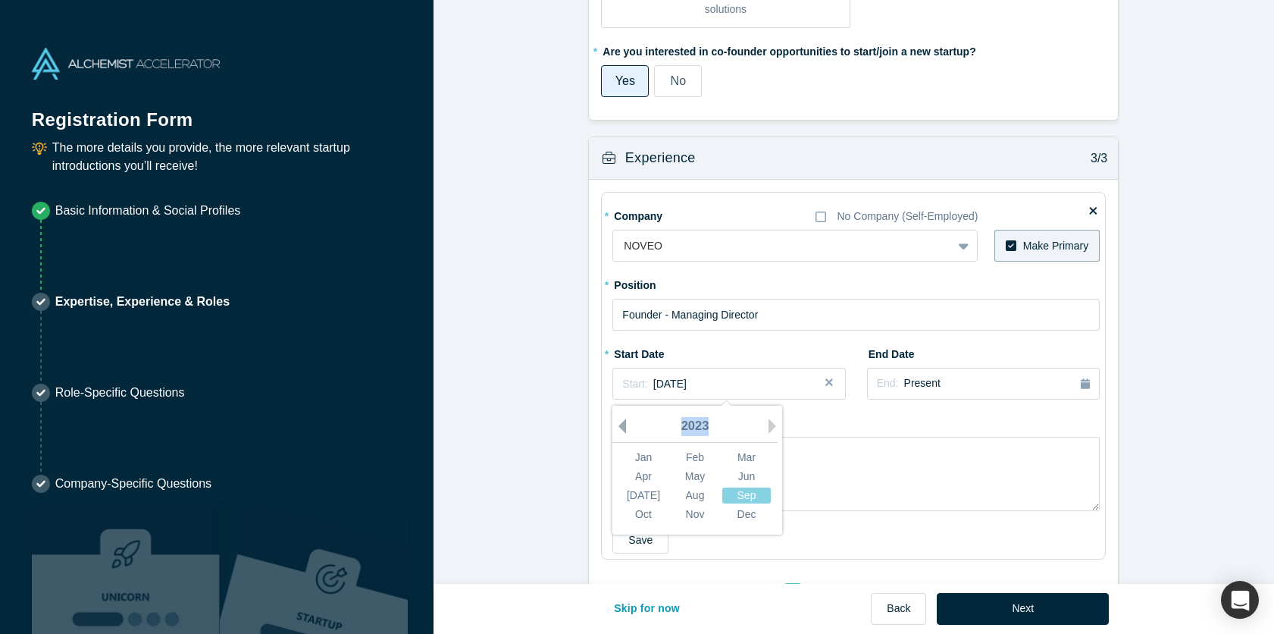
click at [622, 426] on button "Previous Year" at bounding box center [618, 425] width 15 height 15
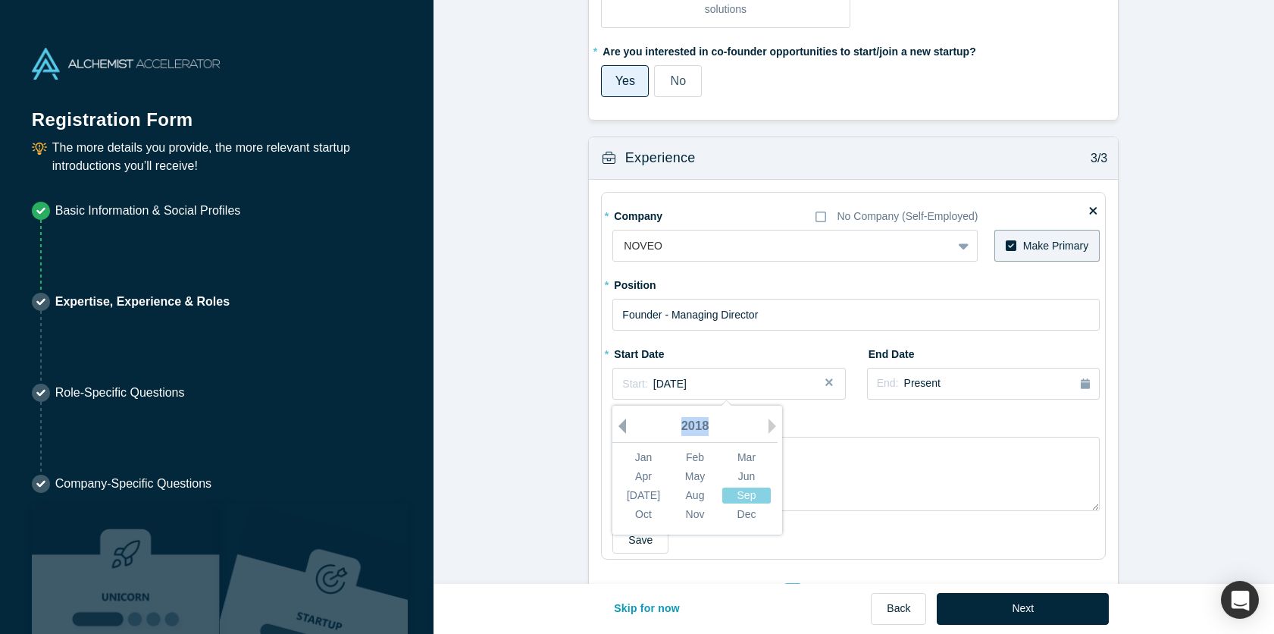
click at [622, 426] on button "Previous Year" at bounding box center [618, 425] width 15 height 15
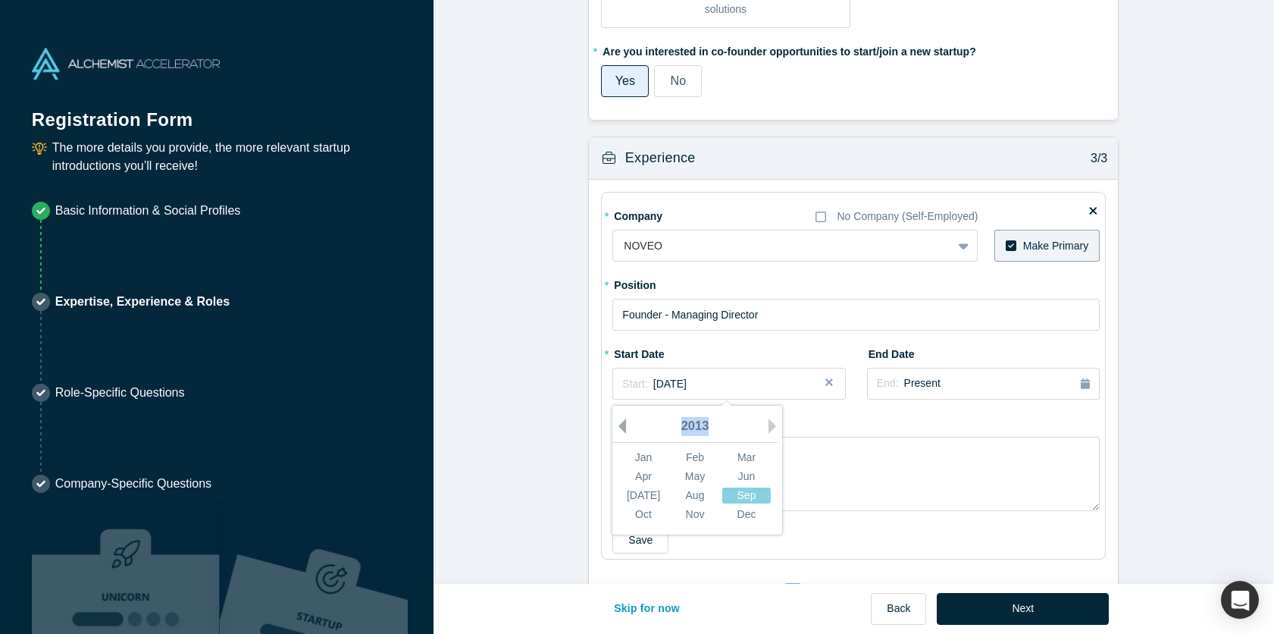
click at [622, 426] on button "Previous Year" at bounding box center [618, 425] width 15 height 15
click at [628, 418] on div "2012" at bounding box center [695, 427] width 165 height 32
click at [621, 425] on button "Previous Year" at bounding box center [618, 425] width 15 height 15
click at [687, 512] on div "Nov" at bounding box center [695, 514] width 49 height 16
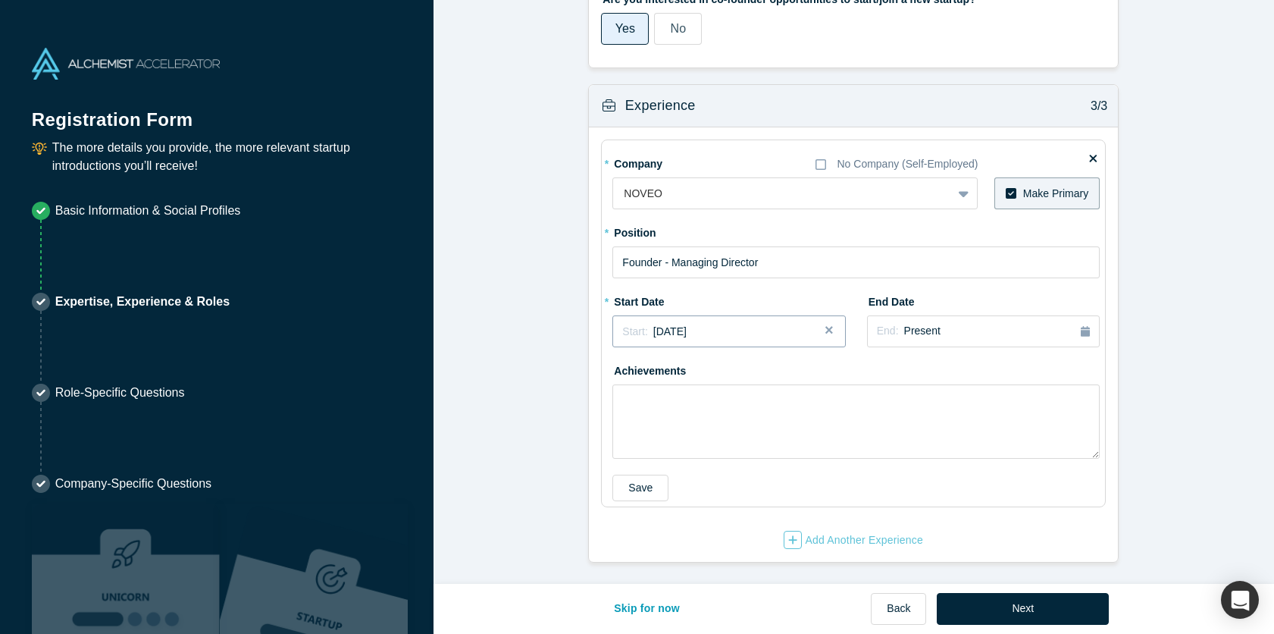
scroll to position [1017, 0]
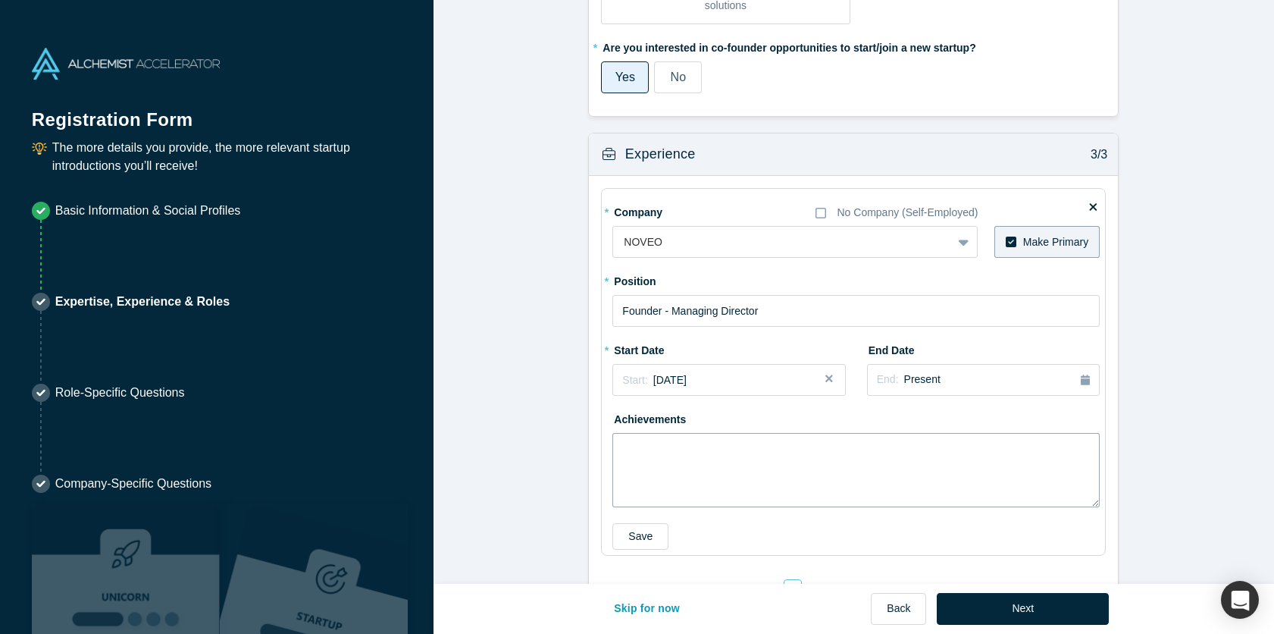
click at [703, 455] on textarea at bounding box center [856, 470] width 487 height 74
click at [866, 444] on textarea "Building a team of 1000+ IT software engineers. AWS, Microsoft, GCP partners" at bounding box center [856, 470] width 487 height 74
click at [848, 438] on textarea "Building a team of +1000 software engineers. AWS, Microsoft, GCP partners" at bounding box center [856, 470] width 487 height 74
click at [854, 447] on textarea "Building a team of +1000 software engineers. AWS, Microsoft, GCP partners" at bounding box center [856, 470] width 487 height 74
click at [624, 465] on textarea "Building a team of +1000 software engineers worldwide AWS, Microsoft, GCP partn…" at bounding box center [856, 470] width 487 height 74
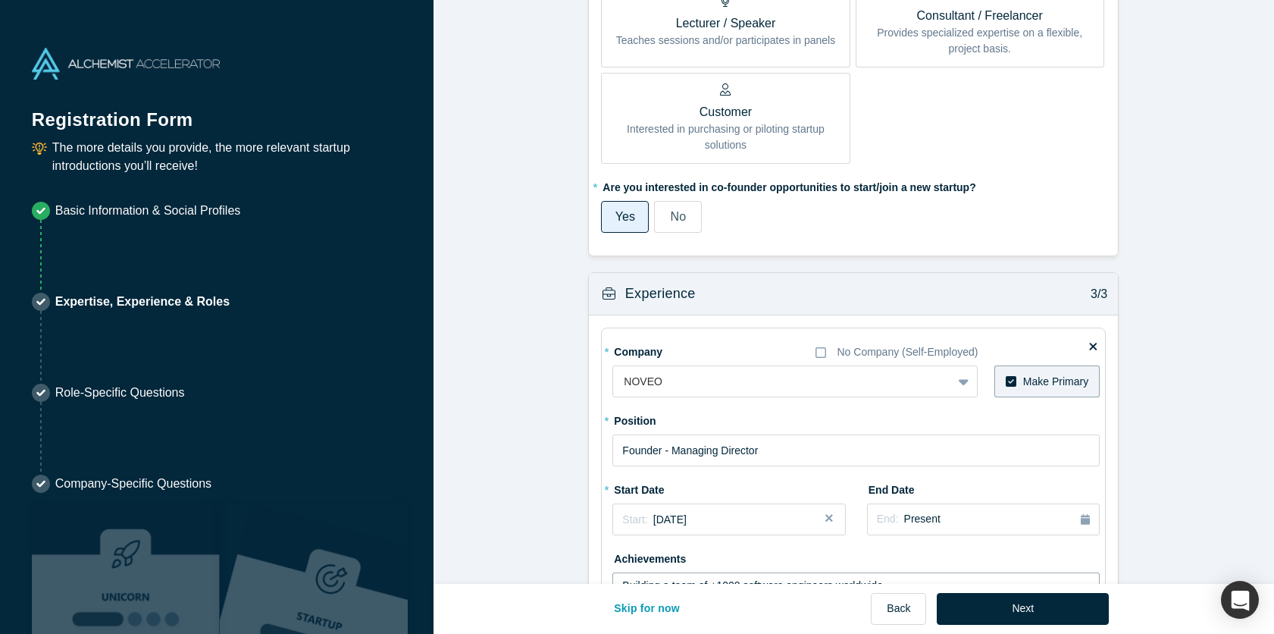
scroll to position [1067, 0]
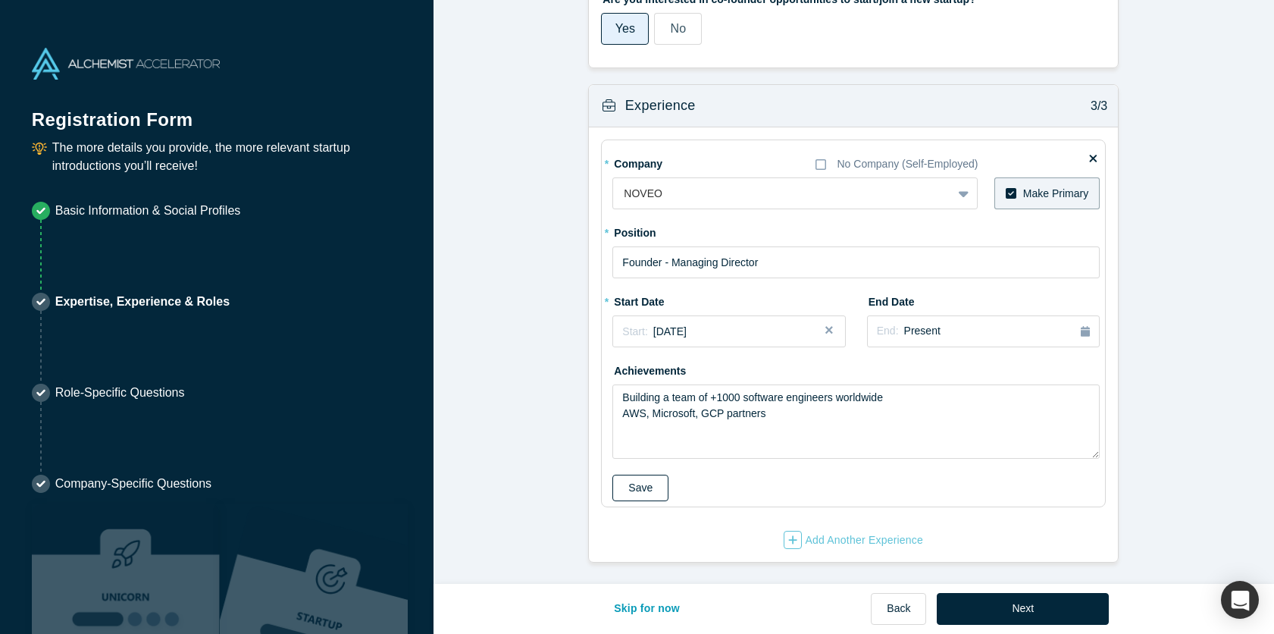
click at [647, 490] on button "Save" at bounding box center [641, 488] width 56 height 27
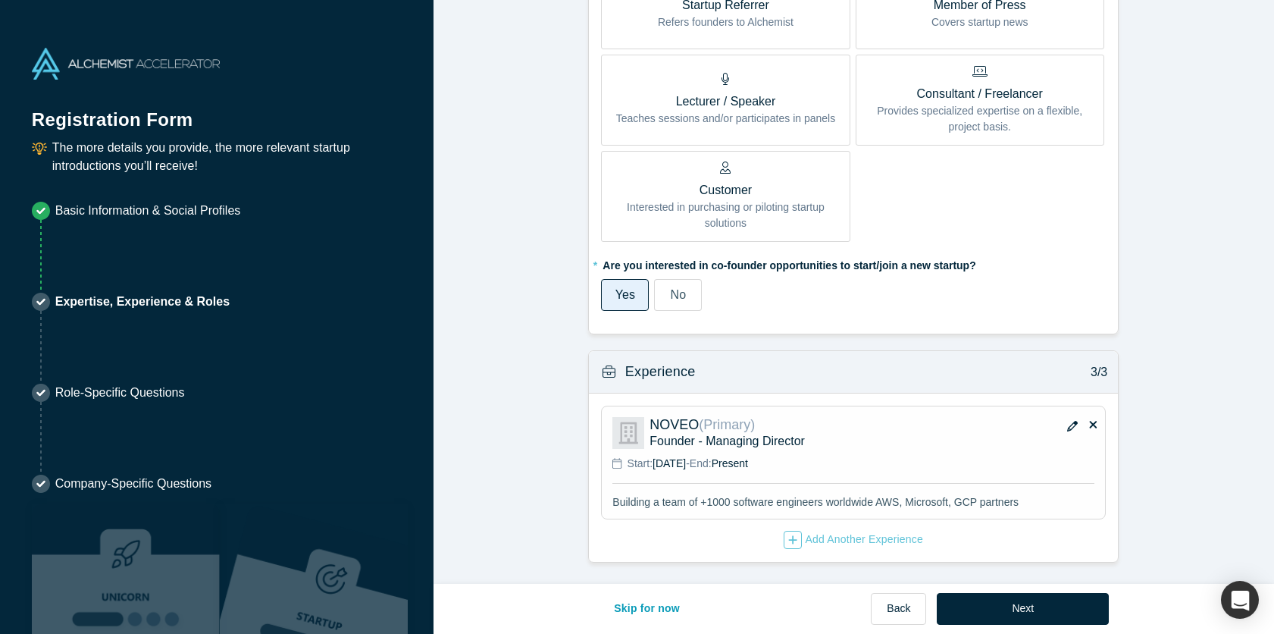
scroll to position [797, 0]
click at [1072, 423] on icon "button" at bounding box center [1072, 428] width 11 height 11
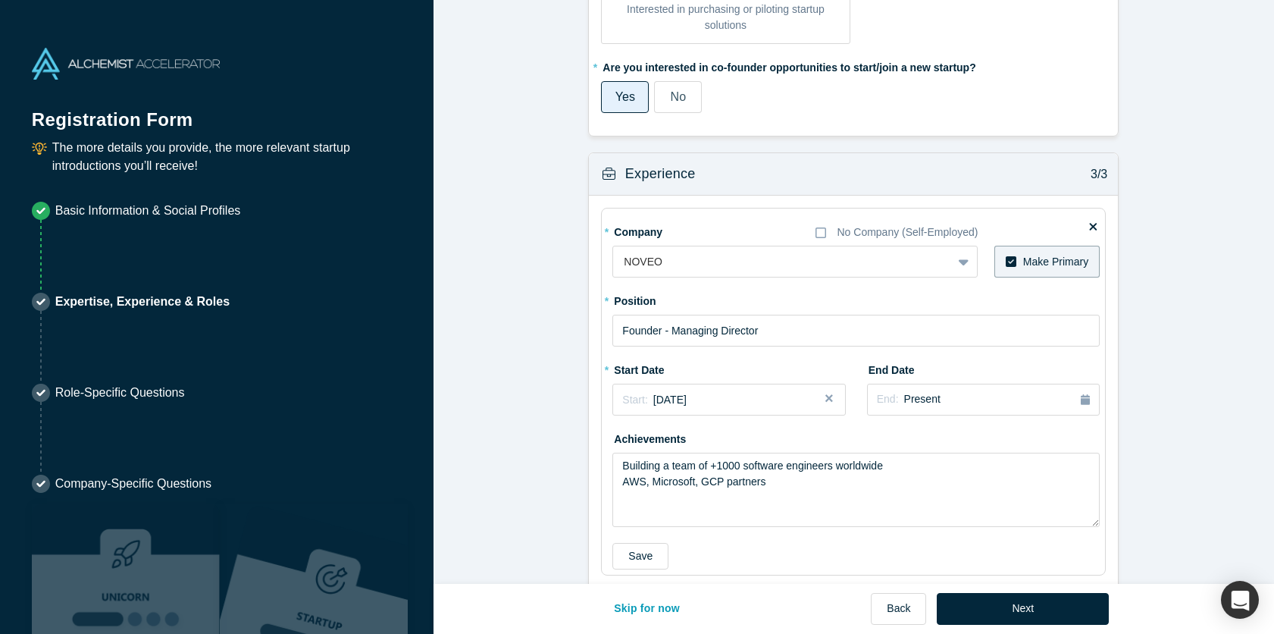
scroll to position [1067, 0]
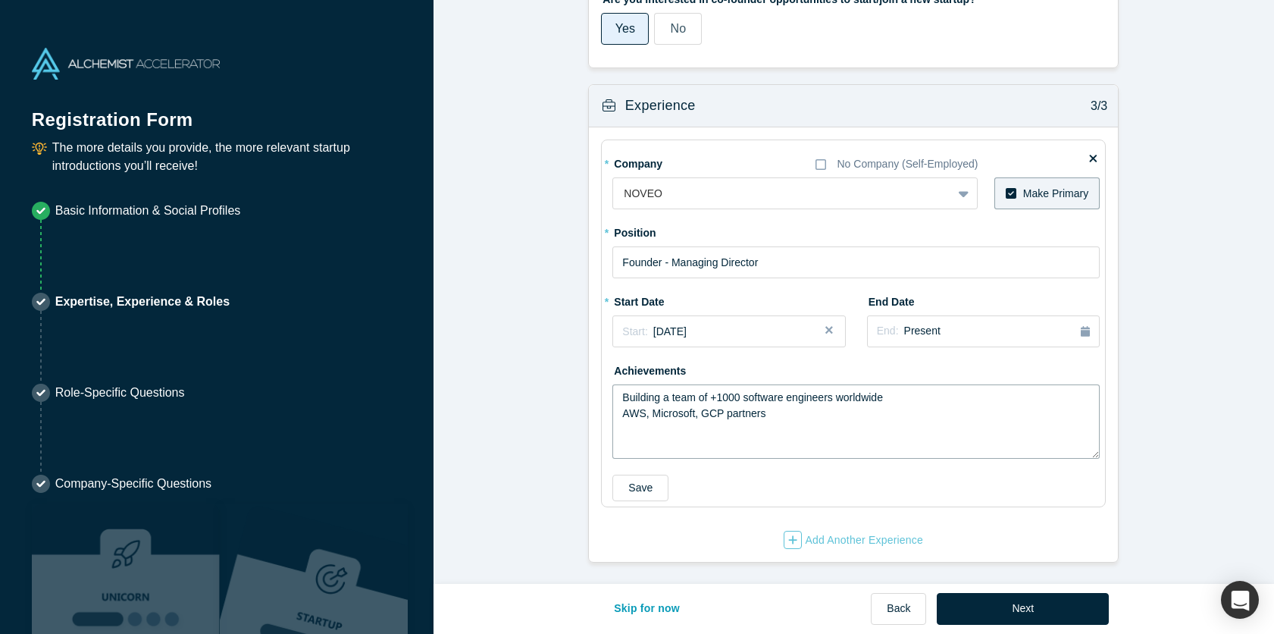
click at [906, 396] on textarea "Building a team of +1000 software engineers worldwide AWS, Microsoft, GCP partn…" at bounding box center [856, 421] width 487 height 74
click at [625, 416] on textarea "Building a team of +1000 software engineers worldwide ; AWS, Microsoft, GCP par…" at bounding box center [856, 421] width 487 height 74
click at [641, 482] on button "Save" at bounding box center [641, 488] width 56 height 27
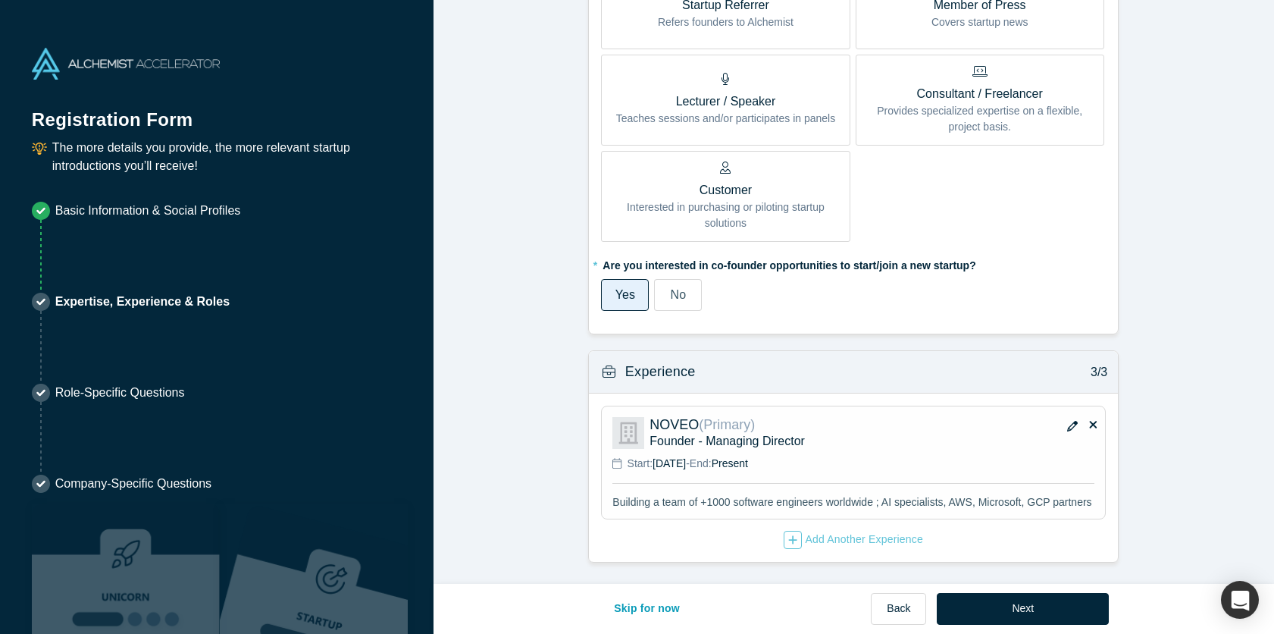
scroll to position [810, 0]
click at [1069, 426] on button "button" at bounding box center [1072, 426] width 23 height 21
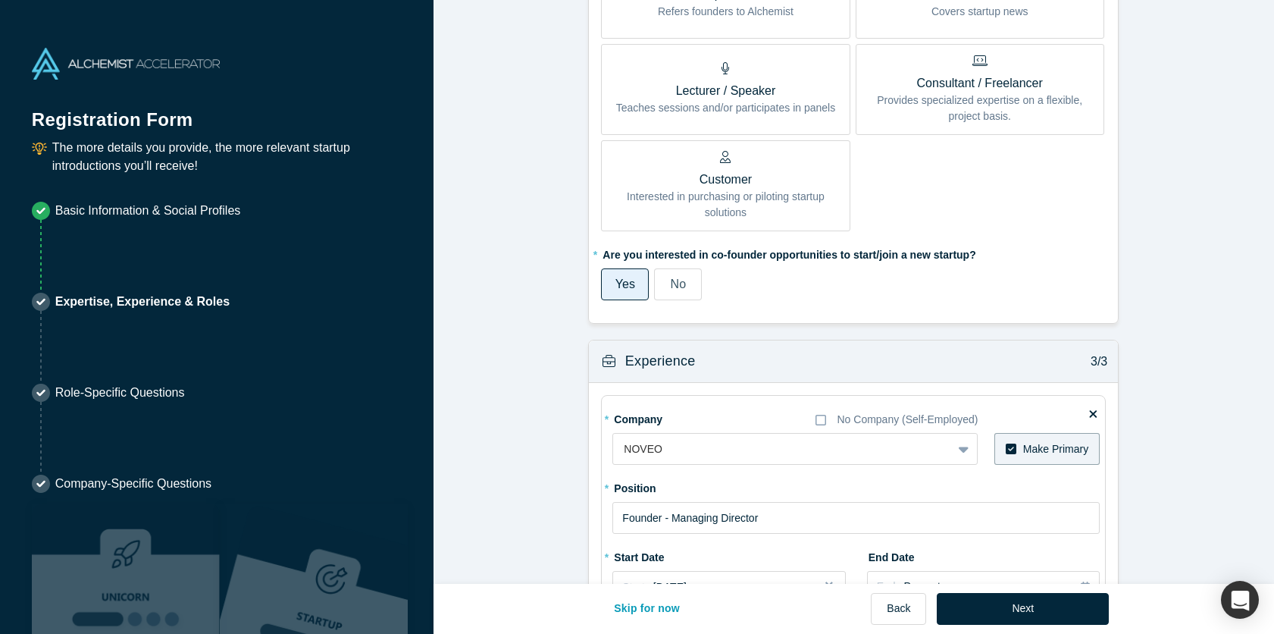
scroll to position [1067, 0]
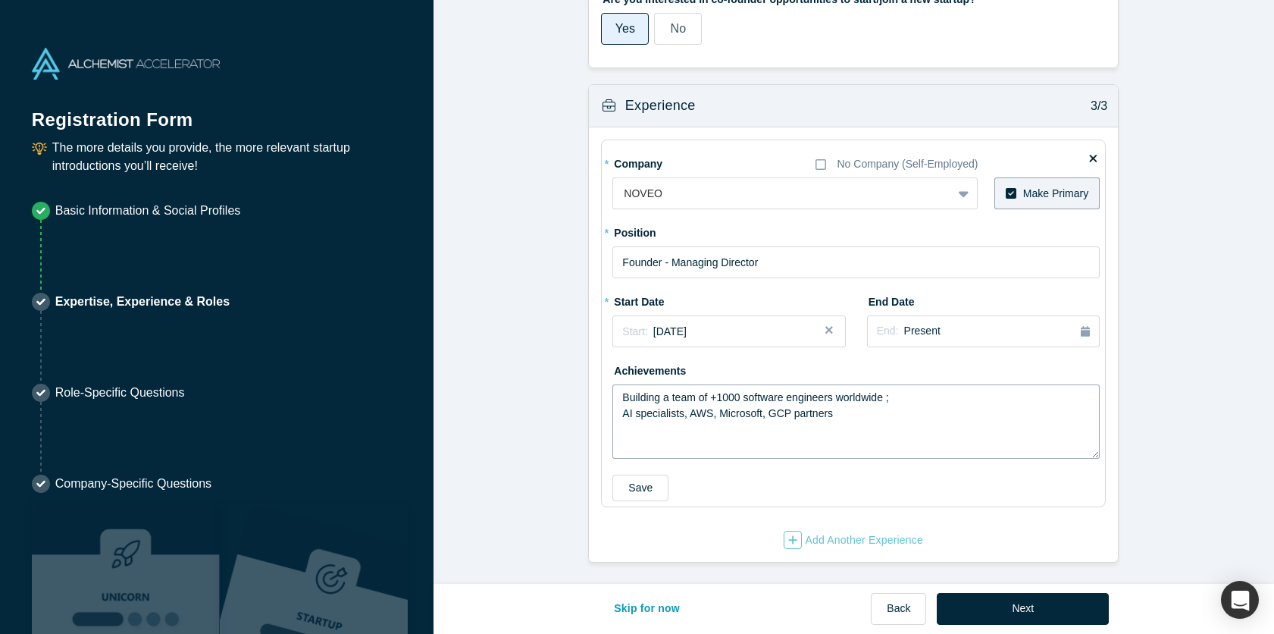
click at [689, 414] on textarea "Building a team of +1000 software engineers worldwide ; AI specialists, AWS, Mi…" at bounding box center [856, 421] width 487 height 74
click at [841, 421] on textarea "Building a team of +1000 software engineers worldwide ; AI specialists; AWS, Mi…" at bounding box center [856, 421] width 487 height 74
type textarea "Building a team of +1000 software engineers worldwide ; AI specialists; AWS, Mi…"
click at [623, 500] on fieldset "* Company No Company (Self-Employed) NOVEO To pick up a draggable item, press t…" at bounding box center [853, 323] width 505 height 368
click at [628, 490] on button "Save" at bounding box center [641, 488] width 56 height 27
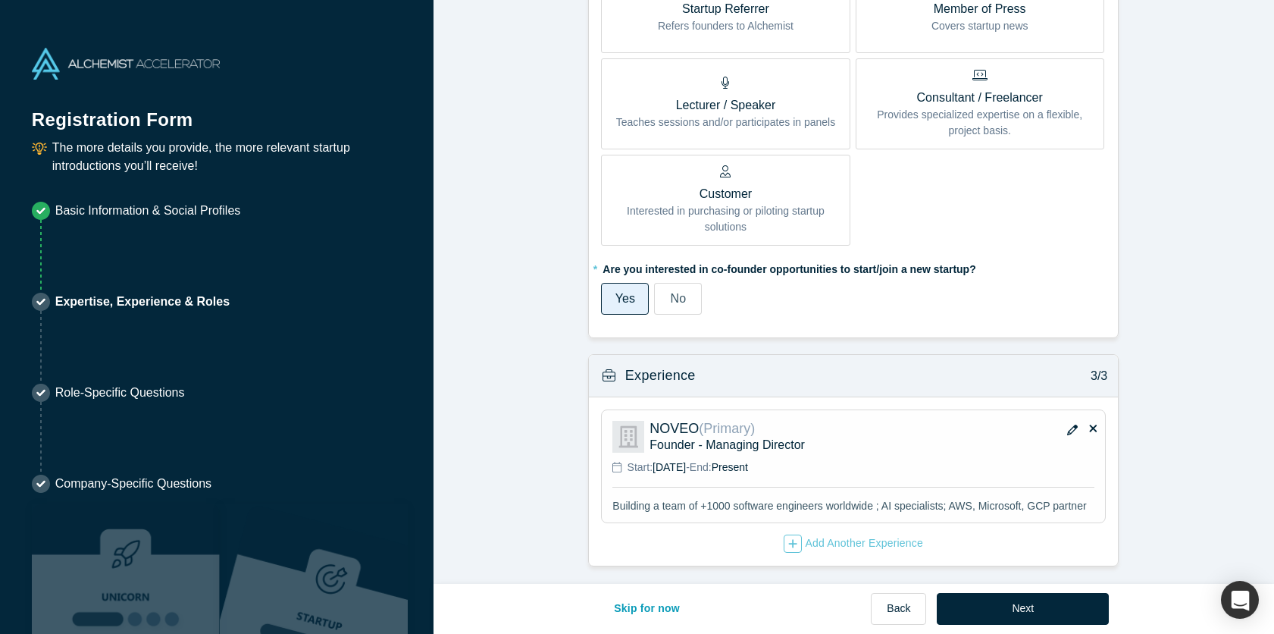
scroll to position [797, 0]
click at [1001, 614] on button "Next" at bounding box center [1023, 609] width 172 height 32
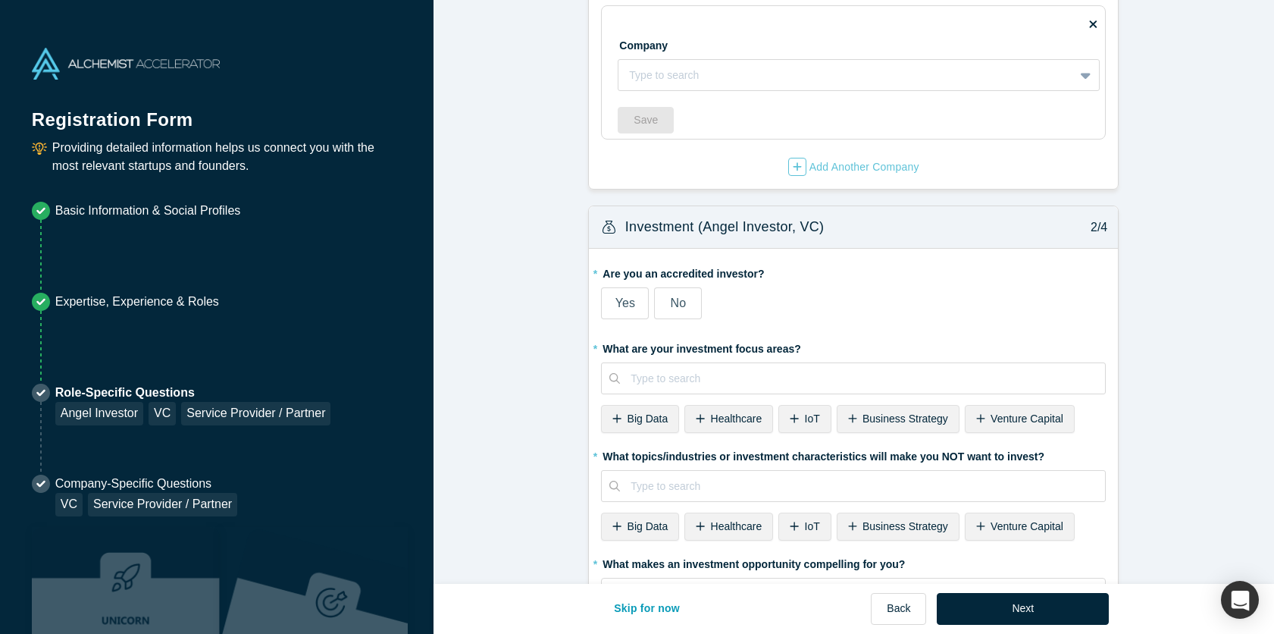
scroll to position [74, 0]
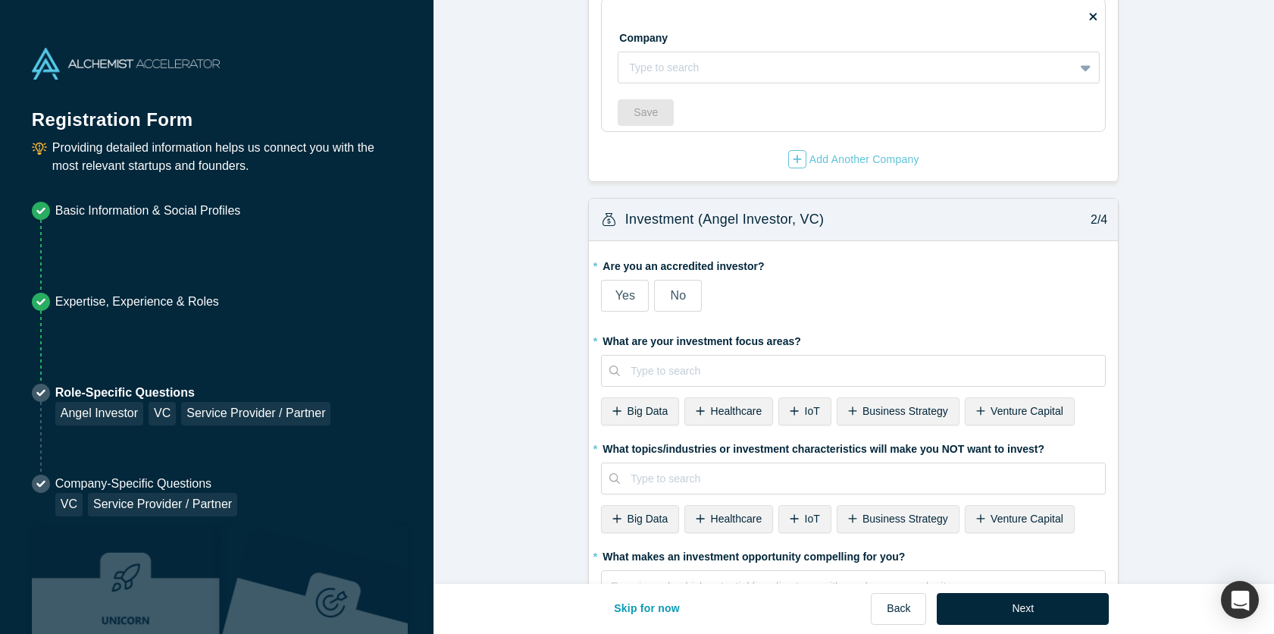
click at [678, 296] on span "No" at bounding box center [678, 295] width 15 height 13
click at [0, 0] on input "No" at bounding box center [0, 0] width 0 height 0
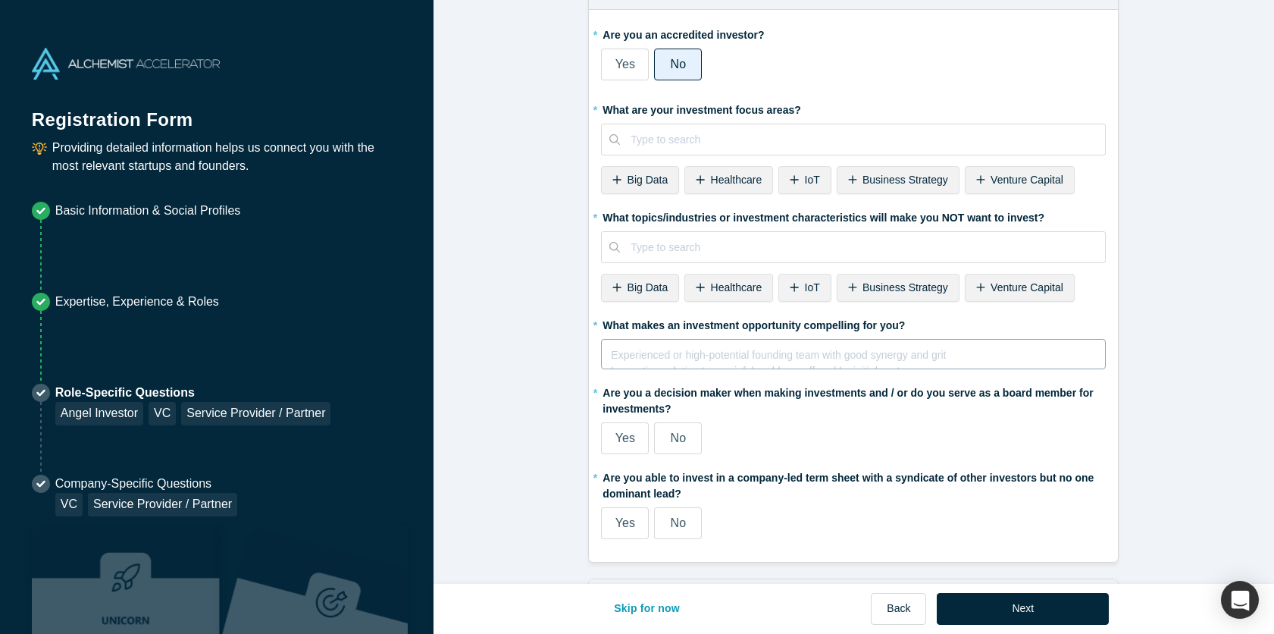
scroll to position [315, 0]
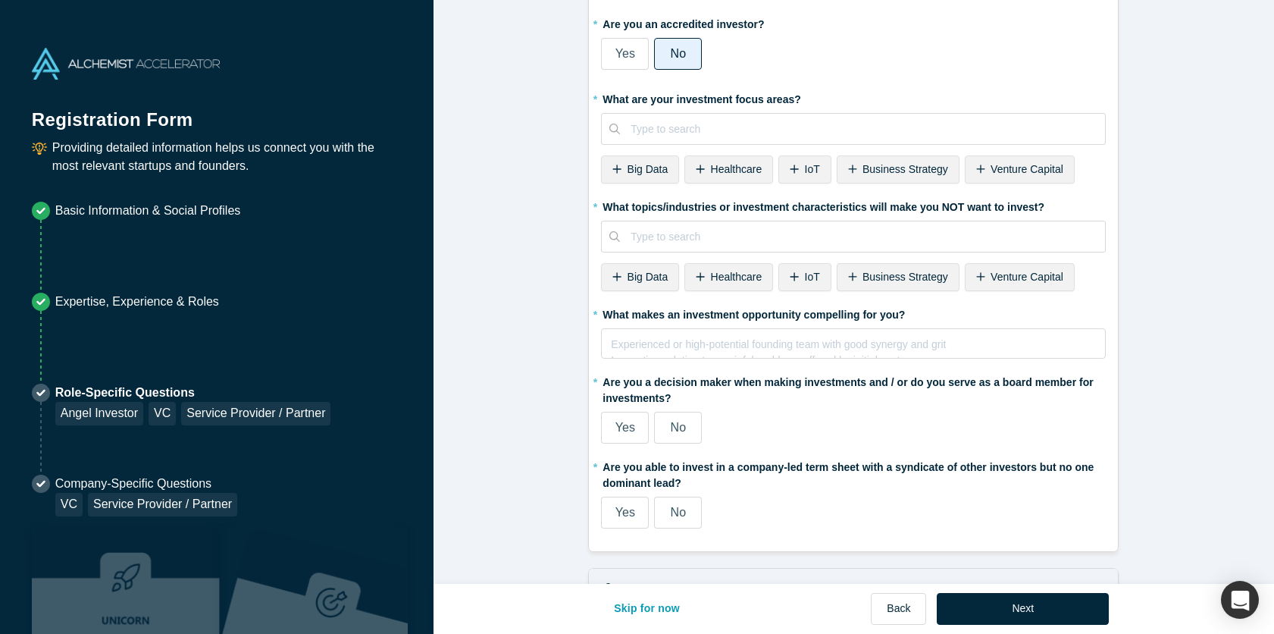
click at [612, 431] on label "Yes" at bounding box center [625, 428] width 48 height 32
click at [0, 0] on input "Yes" at bounding box center [0, 0] width 0 height 0
click at [620, 520] on div "Yes" at bounding box center [626, 512] width 20 height 18
click at [0, 0] on input "Yes" at bounding box center [0, 0] width 0 height 0
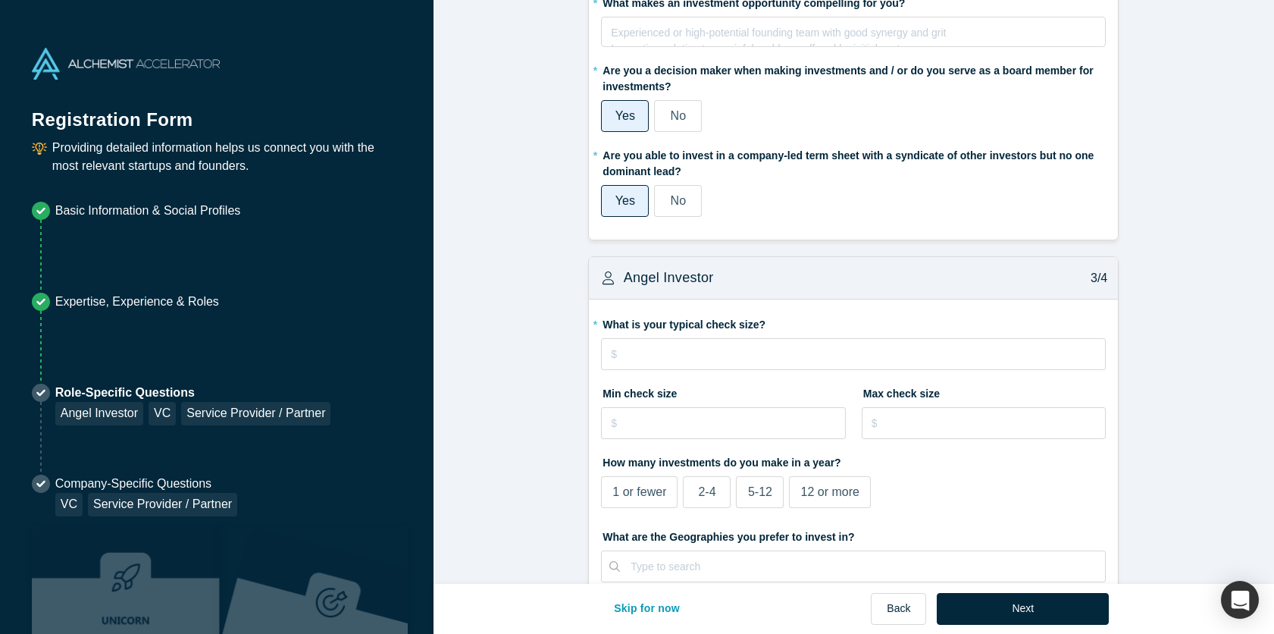
scroll to position [631, 0]
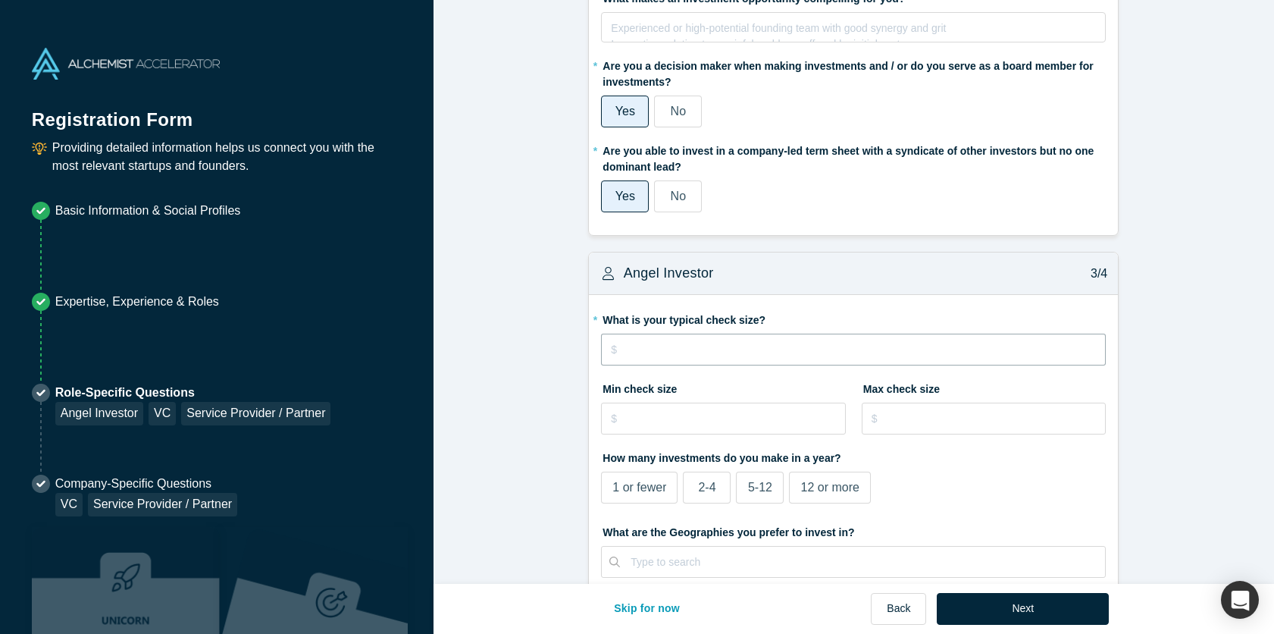
click at [757, 349] on input "tel" at bounding box center [853, 350] width 505 height 32
type input "$5"
type input "$100,000"
type input "$50,000"
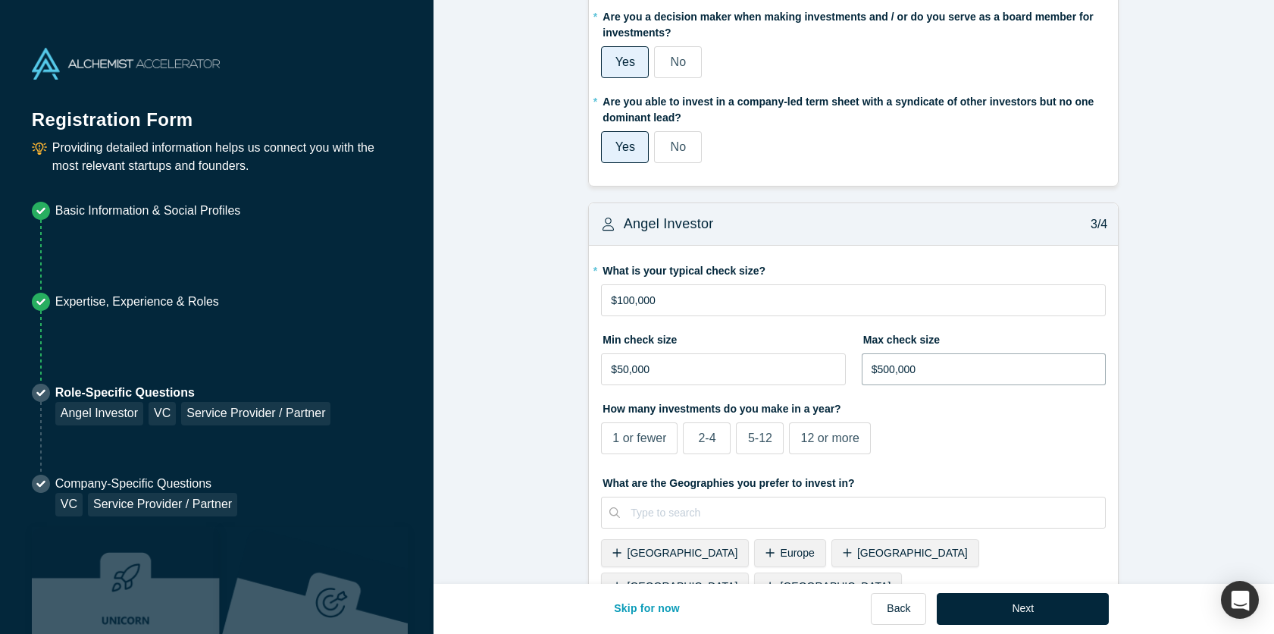
scroll to position [688, 0]
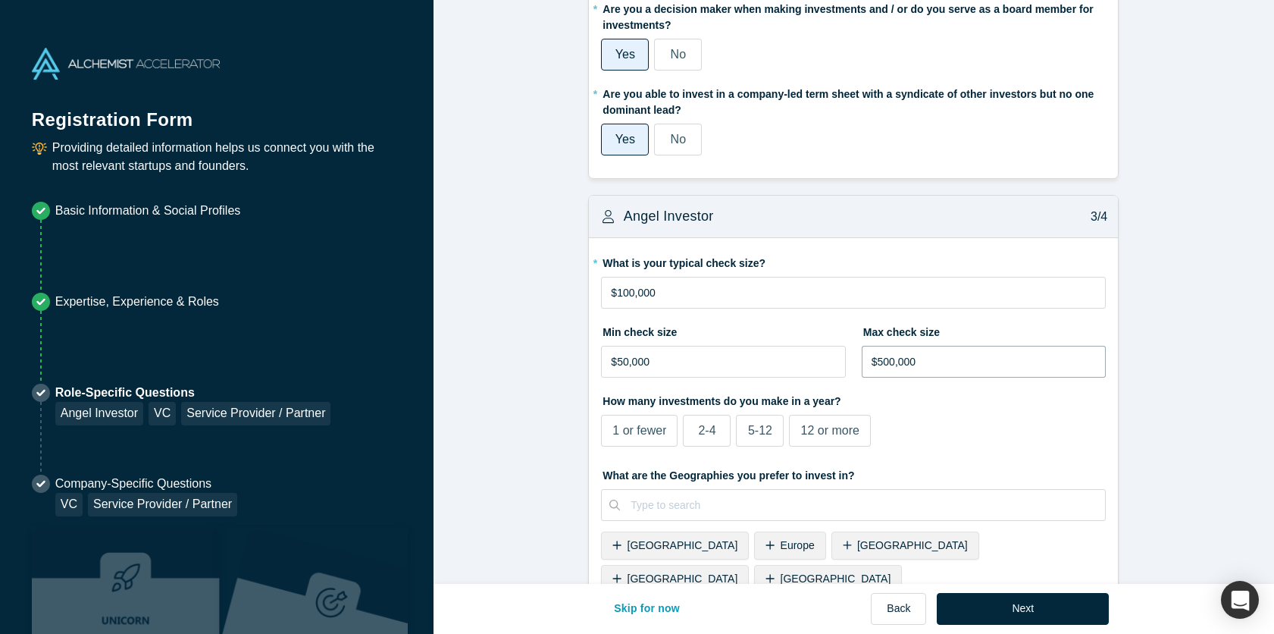
type input "$500,000"
click at [708, 428] on span "2-4" at bounding box center [706, 430] width 17 height 13
click at [0, 0] on input "2-4" at bounding box center [0, 0] width 0 height 0
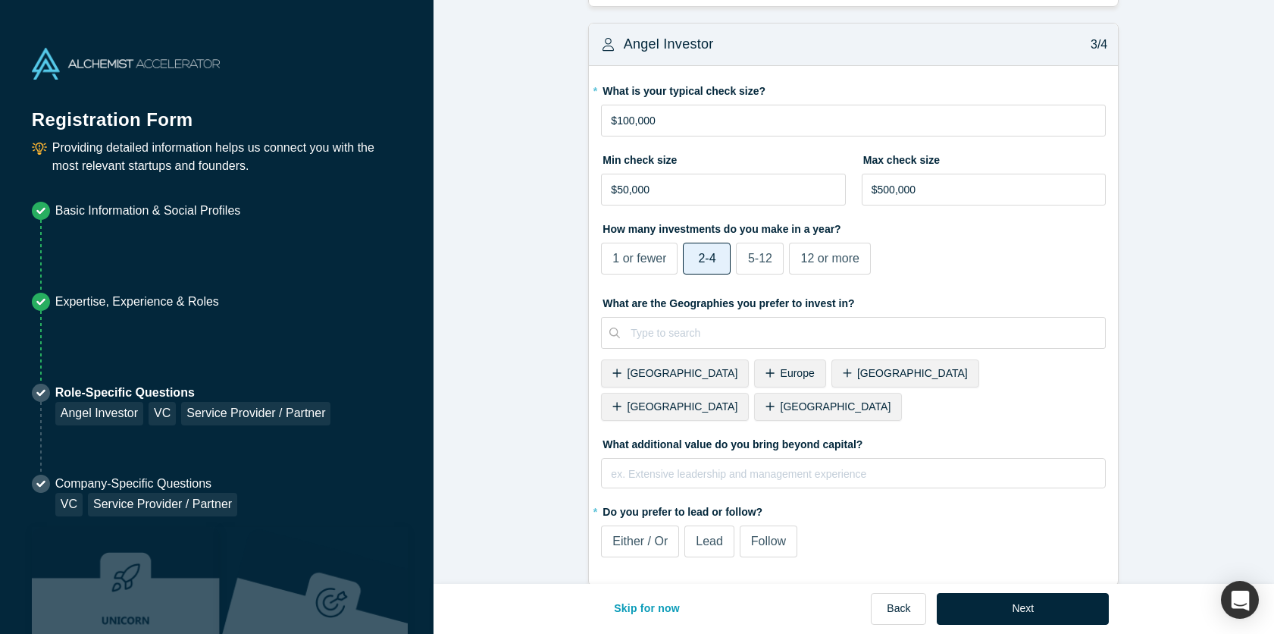
scroll to position [881, 0]
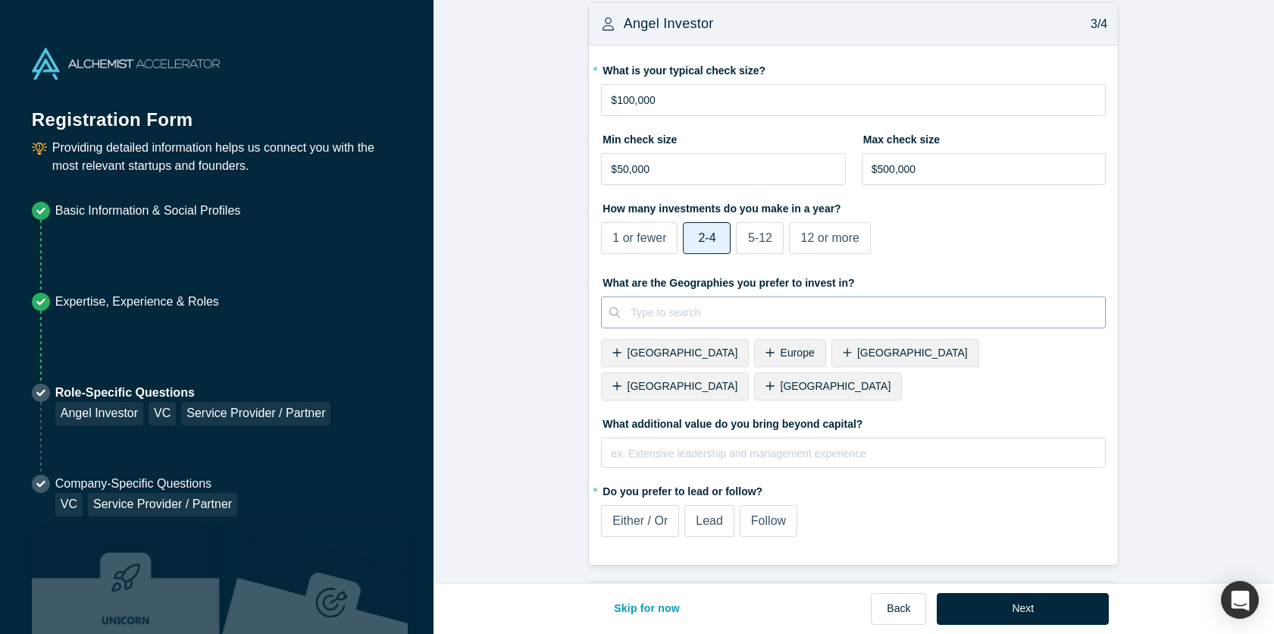
click at [877, 315] on div at bounding box center [863, 312] width 464 height 19
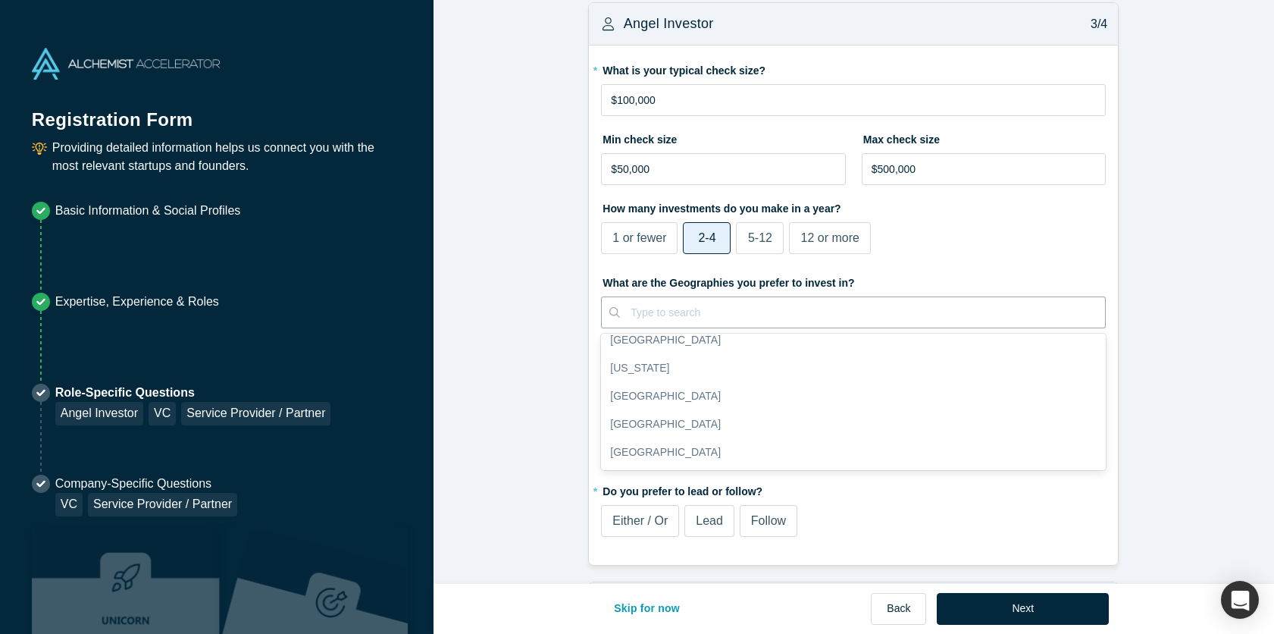
scroll to position [150, 0]
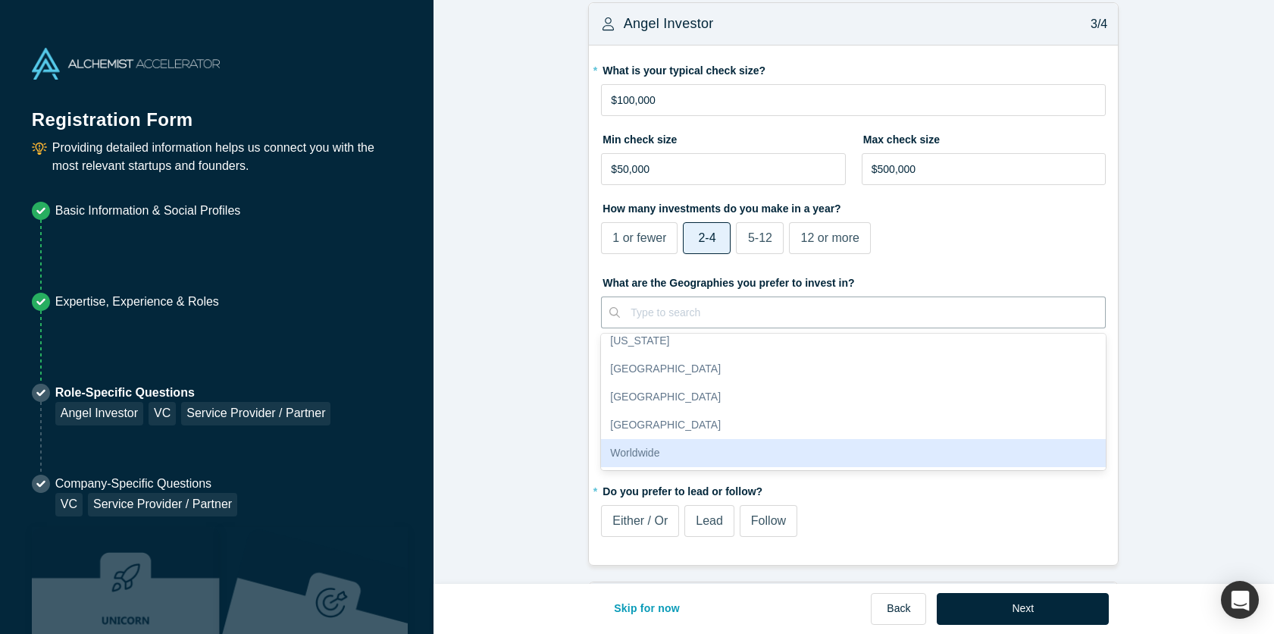
click at [763, 446] on div "Worldwide" at bounding box center [853, 453] width 505 height 28
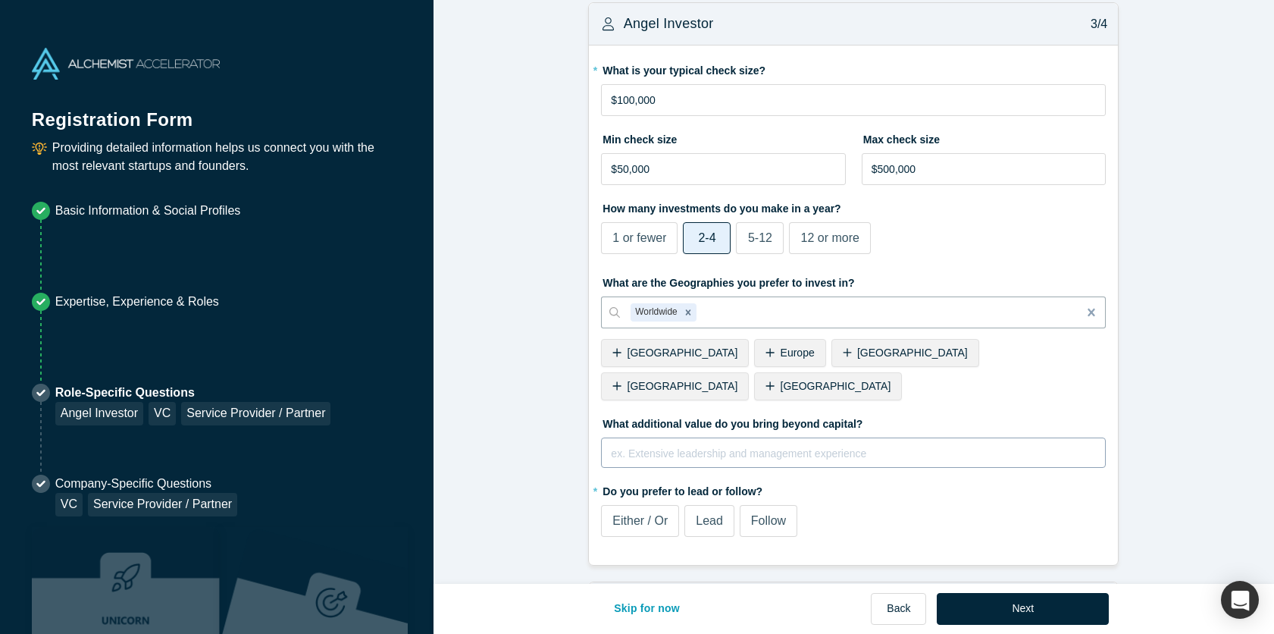
click at [741, 443] on div "rdw-editor" at bounding box center [854, 451] width 484 height 16
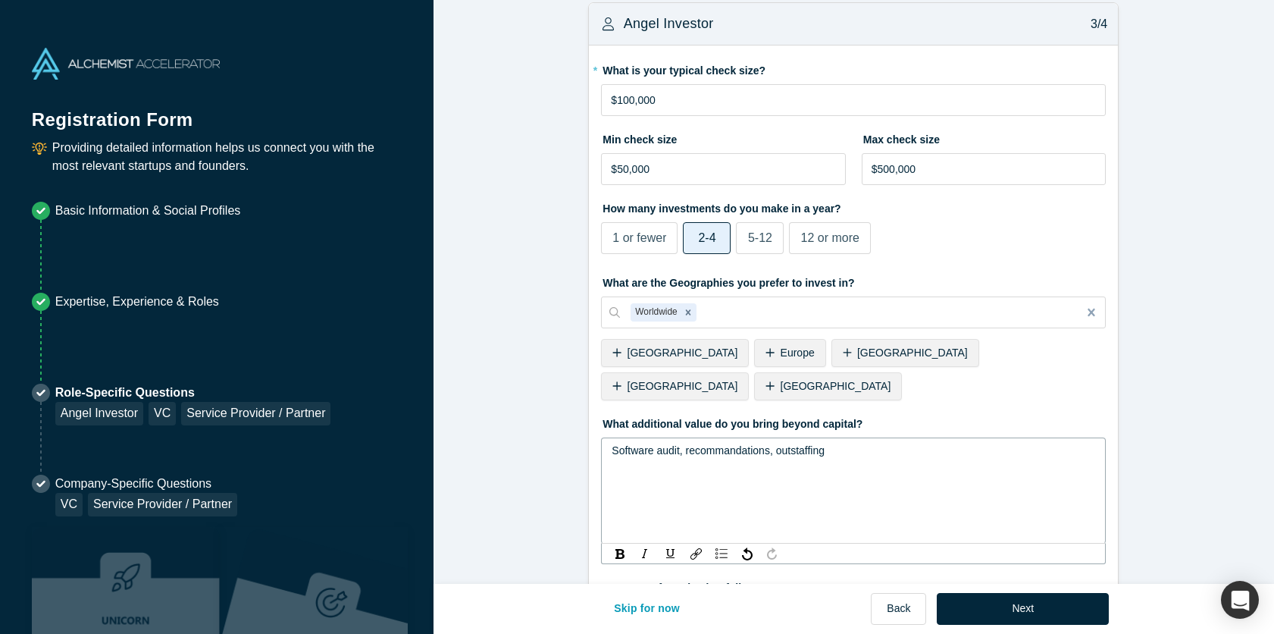
click at [686, 444] on span "Software audit, recommandations, outstaffing" at bounding box center [718, 450] width 213 height 12
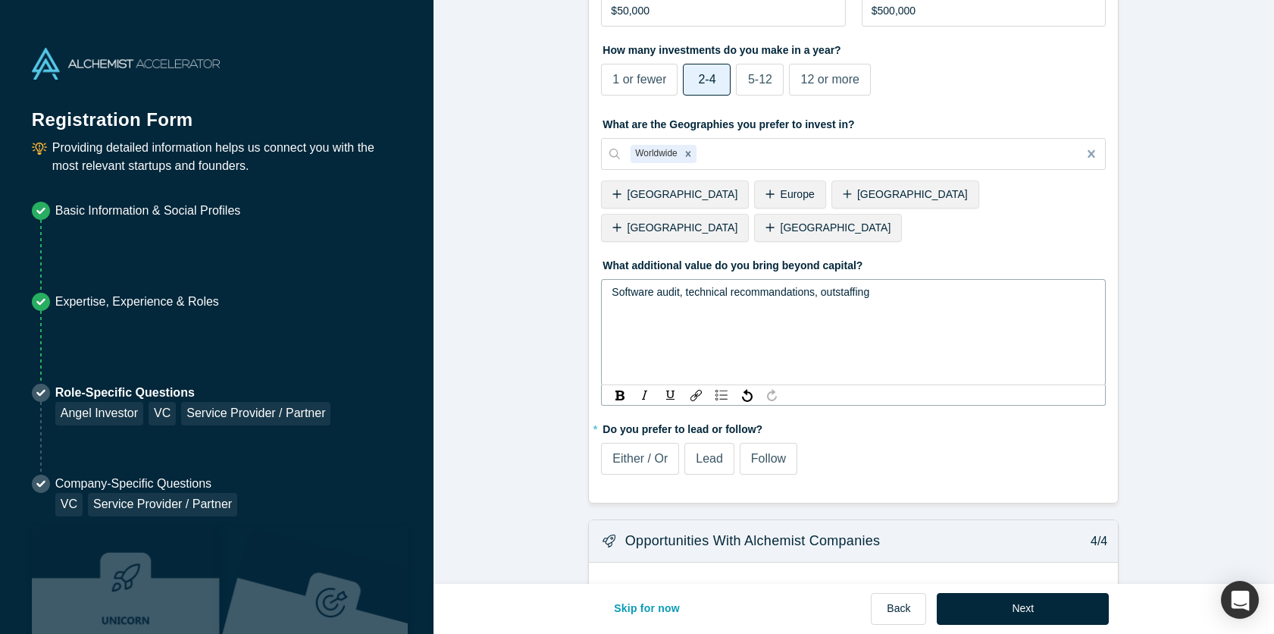
scroll to position [1064, 0]
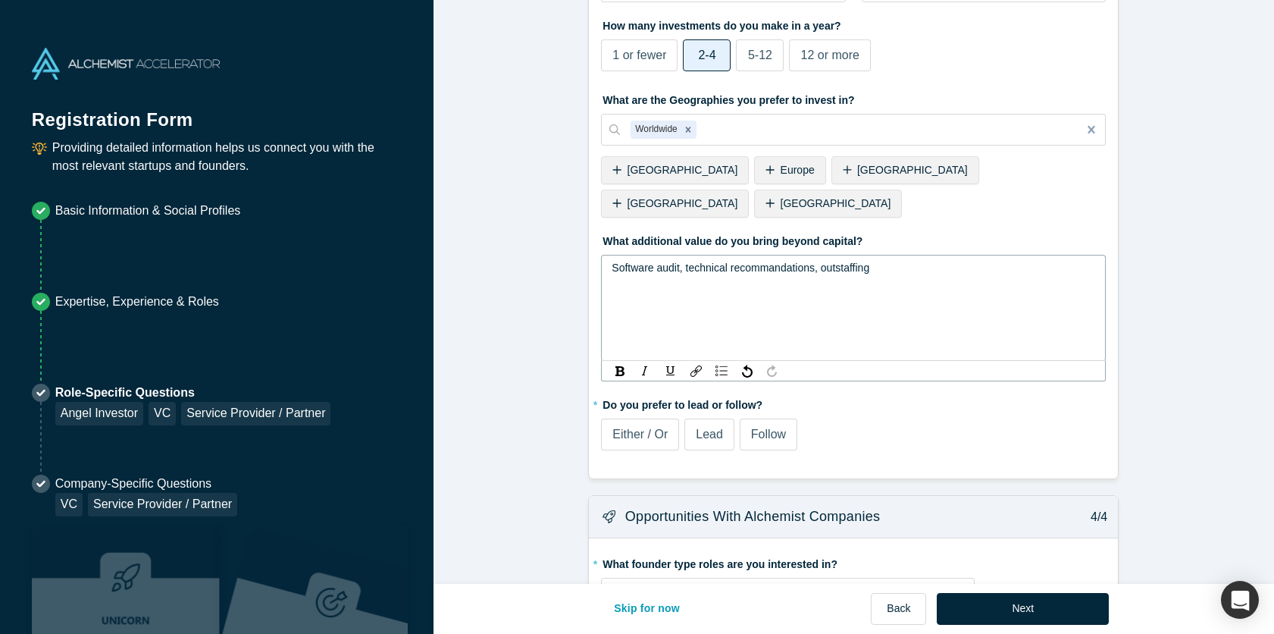
click at [778, 428] on span "Follow" at bounding box center [768, 434] width 35 height 13
click at [0, 0] on input "Follow" at bounding box center [0, 0] width 0 height 0
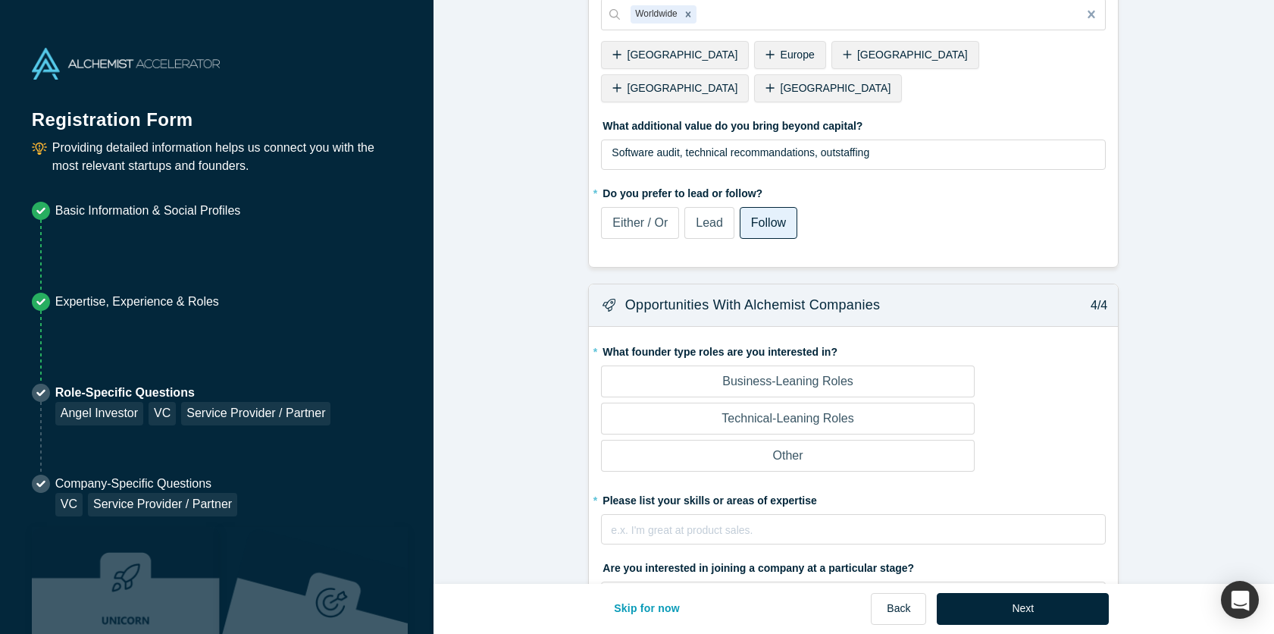
scroll to position [1189, 0]
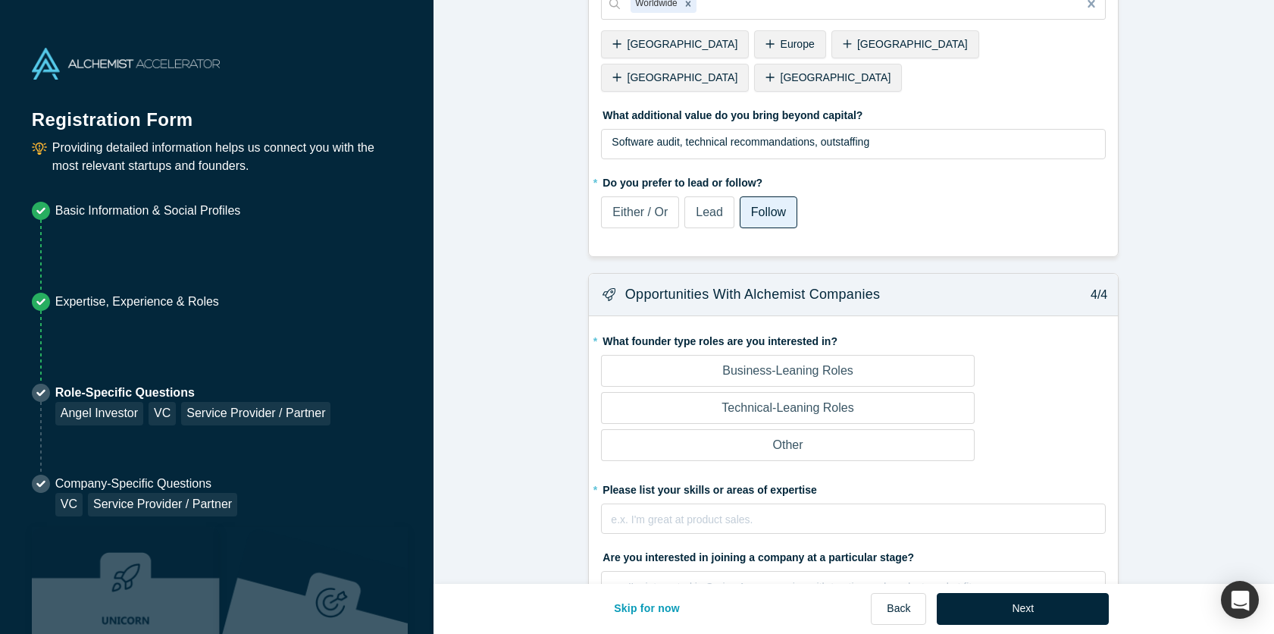
click at [865, 355] on label "Business-Leaning Roles" at bounding box center [787, 371] width 373 height 32
click at [0, 0] on input "Business-Leaning Roles" at bounding box center [0, 0] width 0 height 0
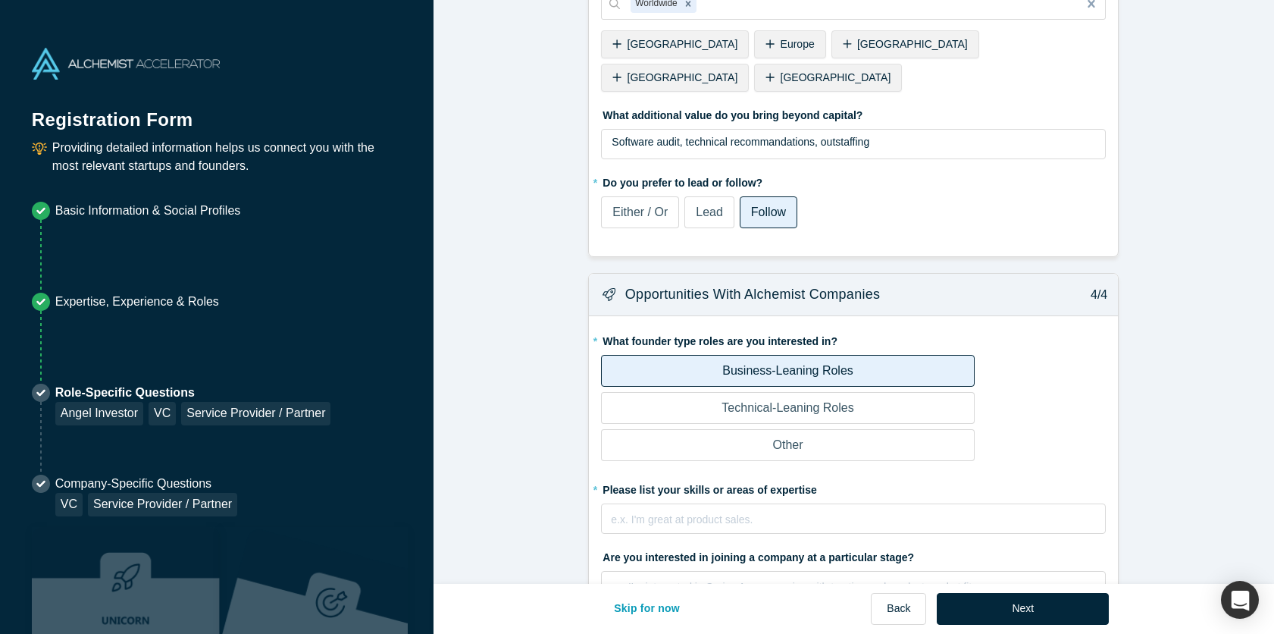
click at [859, 392] on label "Technical-Leaning Roles" at bounding box center [787, 408] width 373 height 32
click at [0, 0] on input "Technical-Leaning Roles" at bounding box center [0, 0] width 0 height 0
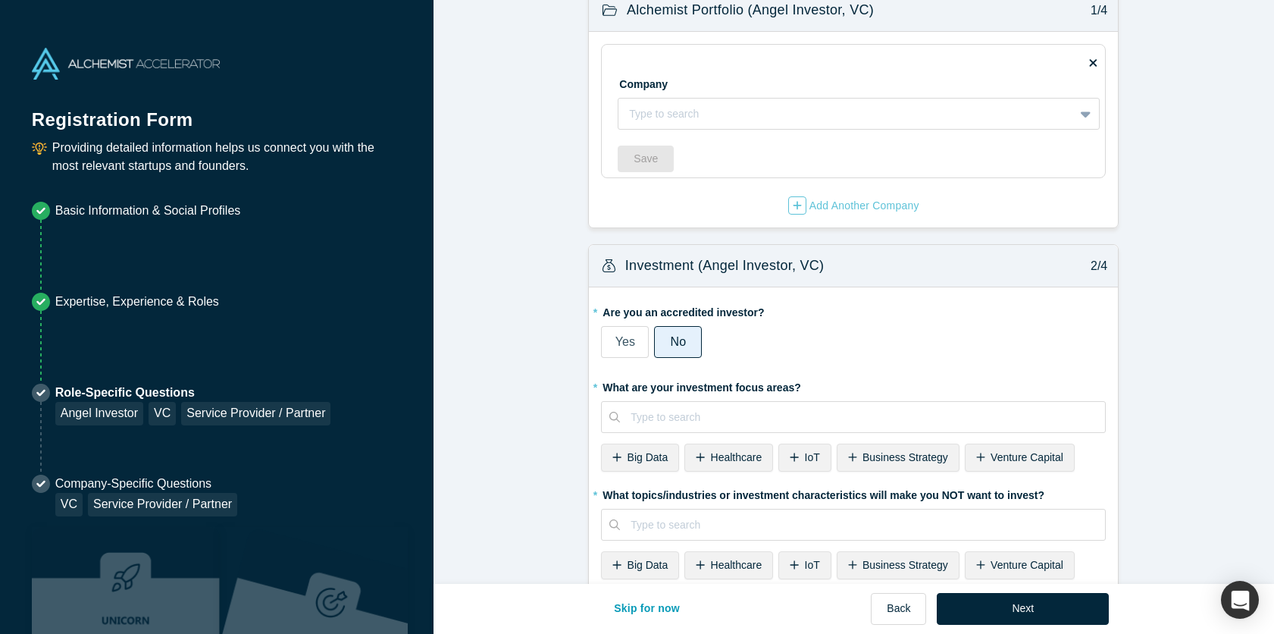
scroll to position [0, 0]
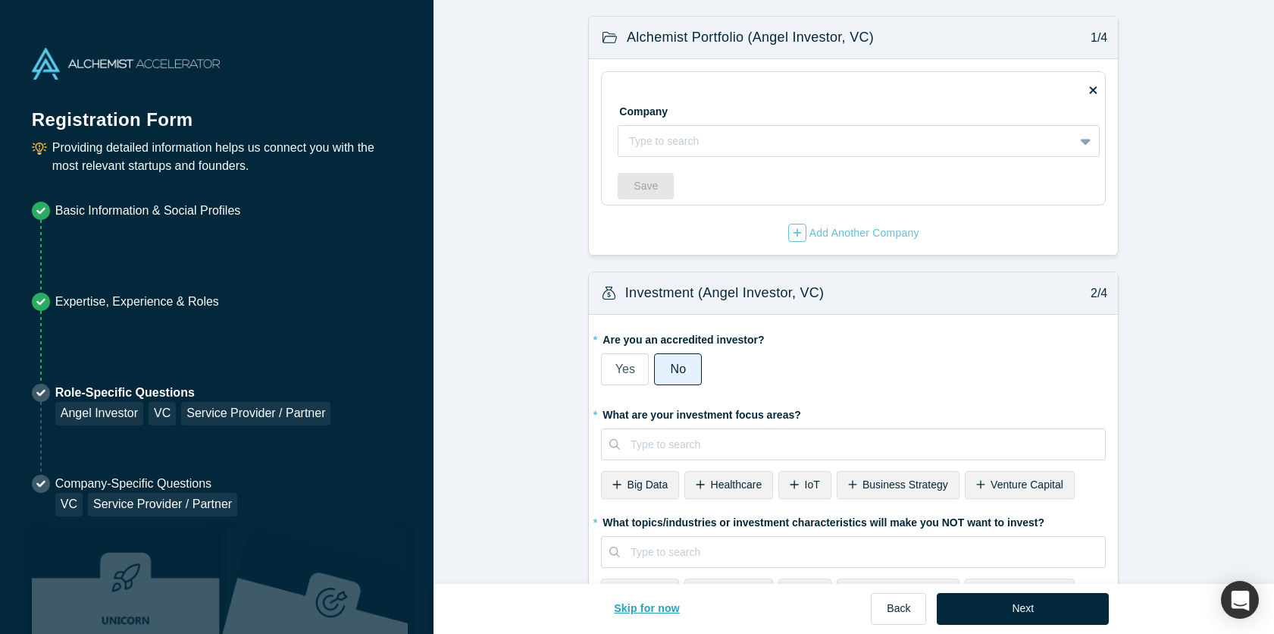
click at [656, 607] on button "Skip for now" at bounding box center [647, 609] width 98 height 32
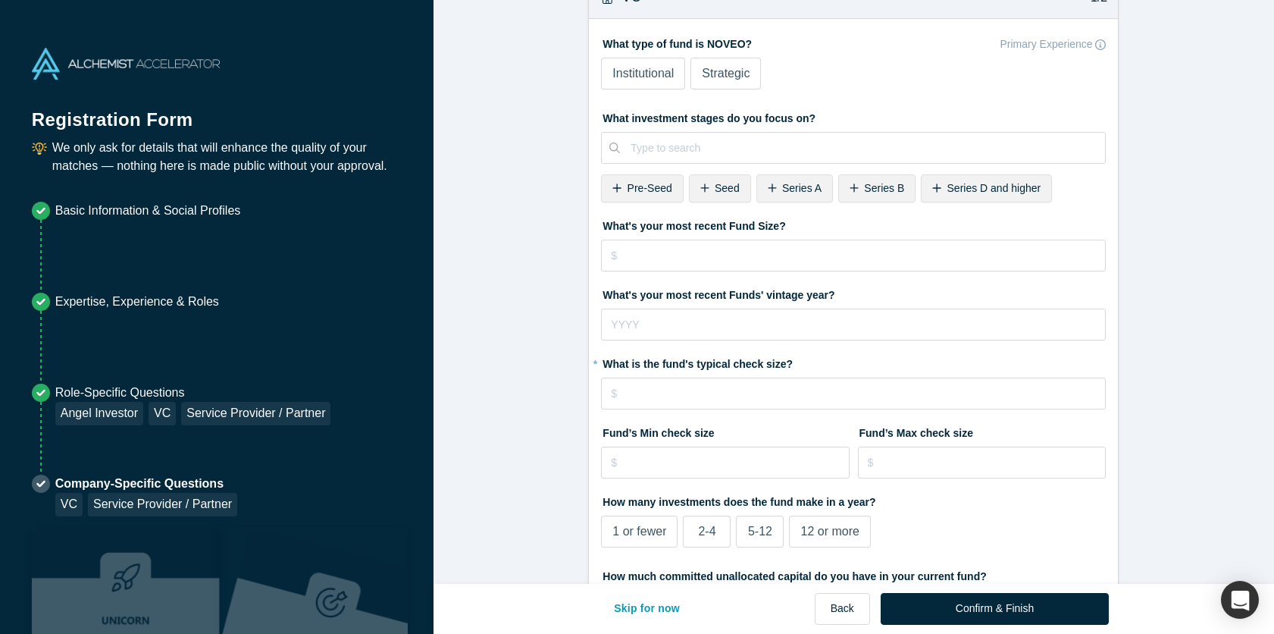
scroll to position [43, 0]
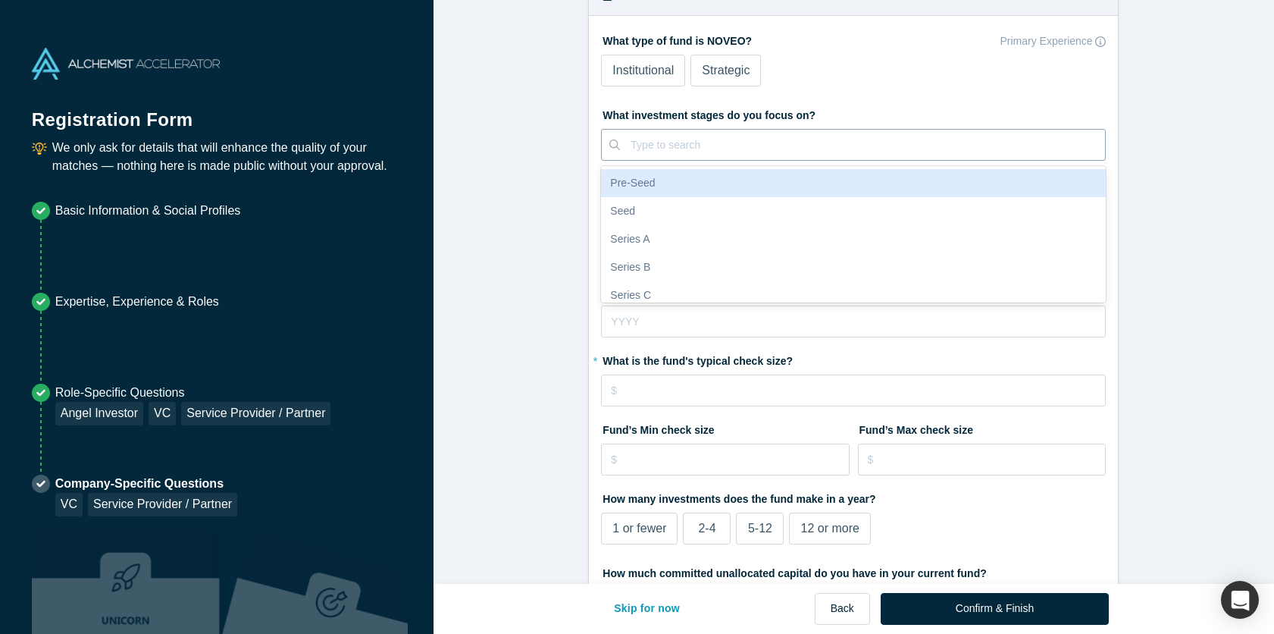
click at [740, 149] on div at bounding box center [863, 145] width 464 height 19
click at [682, 182] on div "Pre-Seed" at bounding box center [853, 183] width 505 height 28
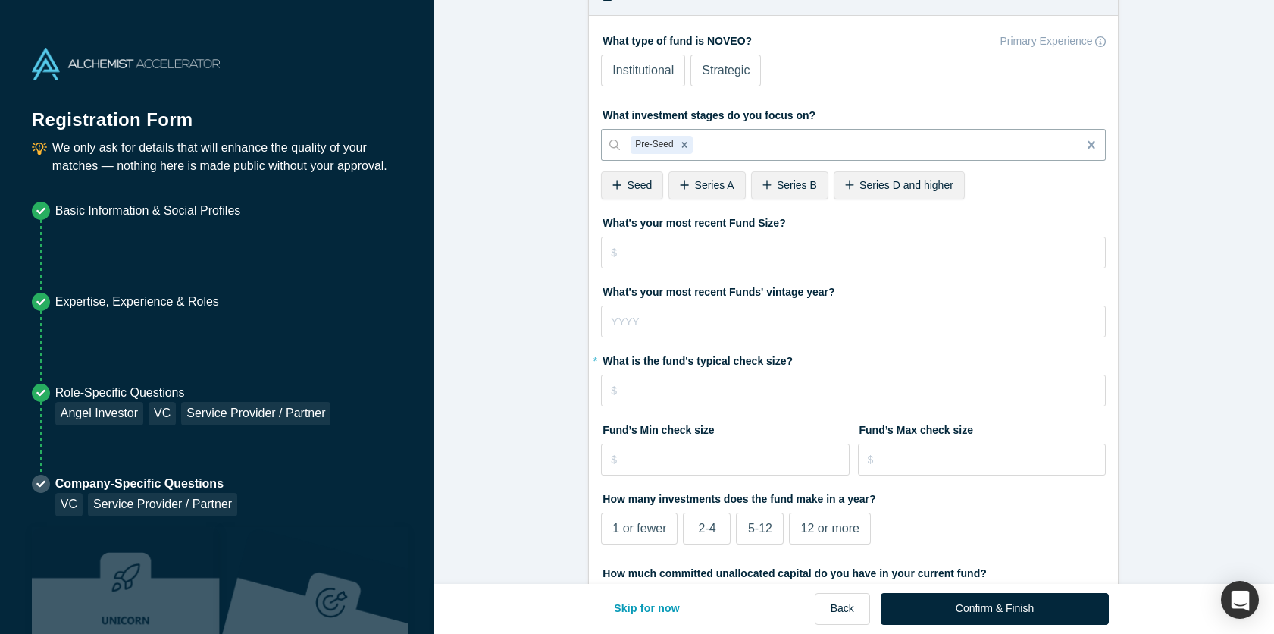
click at [636, 180] on span "Seed" at bounding box center [640, 185] width 25 height 12
click at [701, 187] on icon at bounding box center [699, 185] width 9 height 11
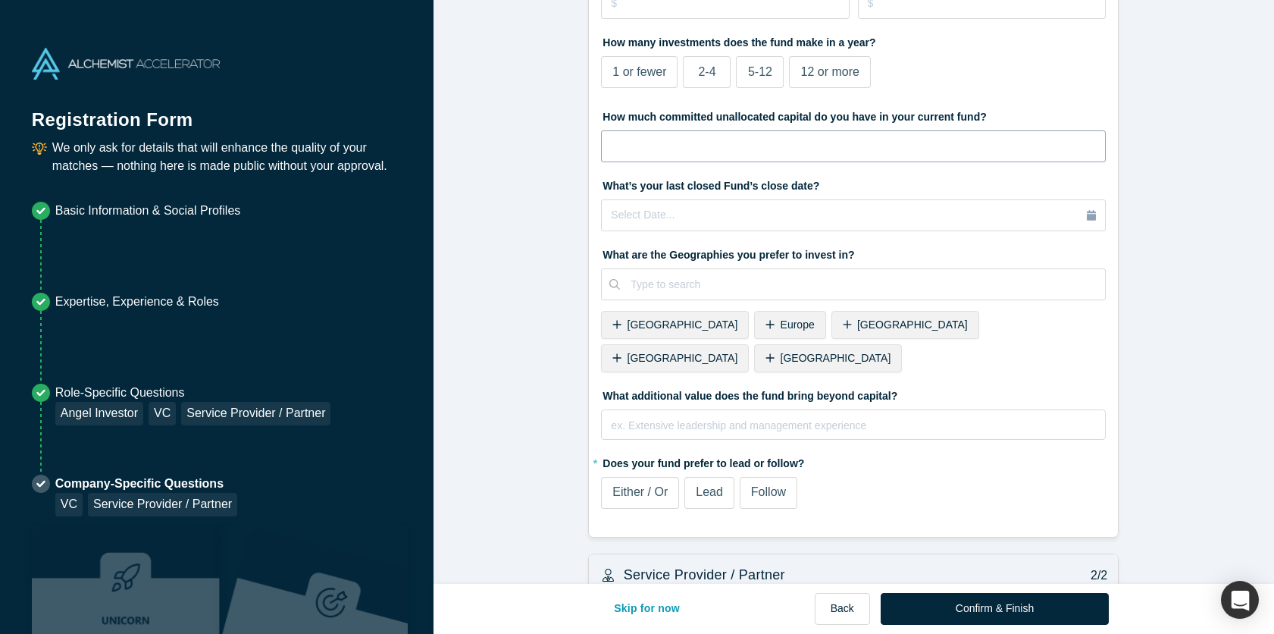
scroll to position [570, 0]
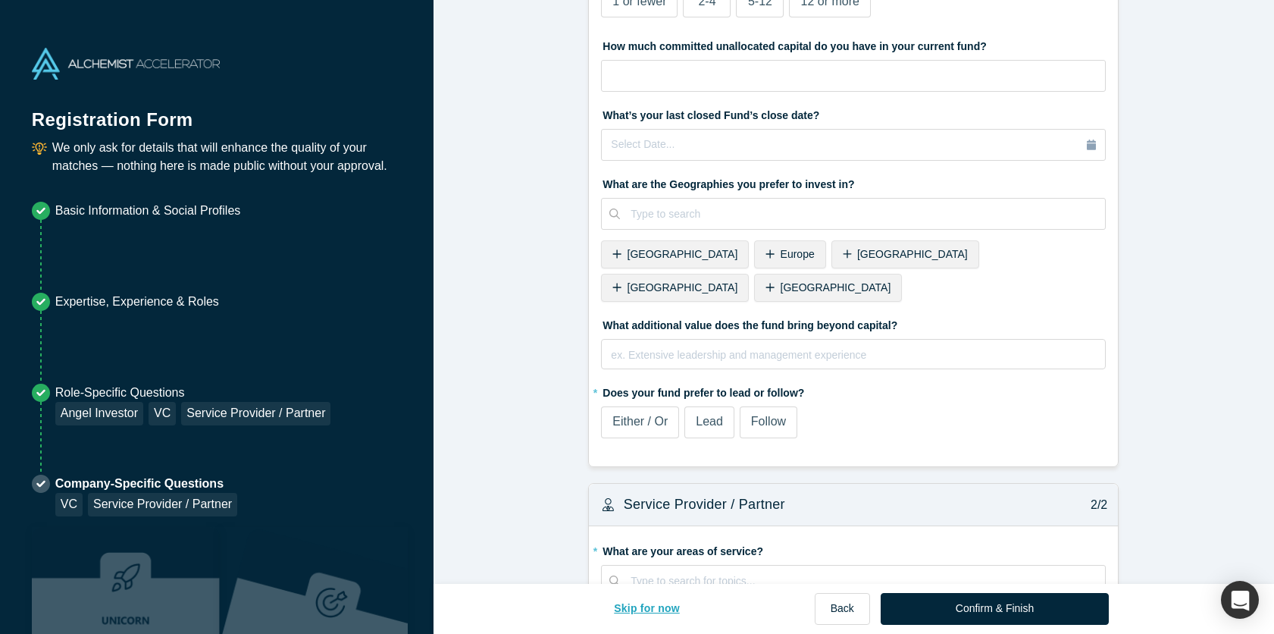
click at [657, 607] on button "Skip for now" at bounding box center [647, 609] width 98 height 32
click at [658, 600] on button "Skip for now" at bounding box center [647, 609] width 98 height 32
